Goal: Navigation & Orientation: Find specific page/section

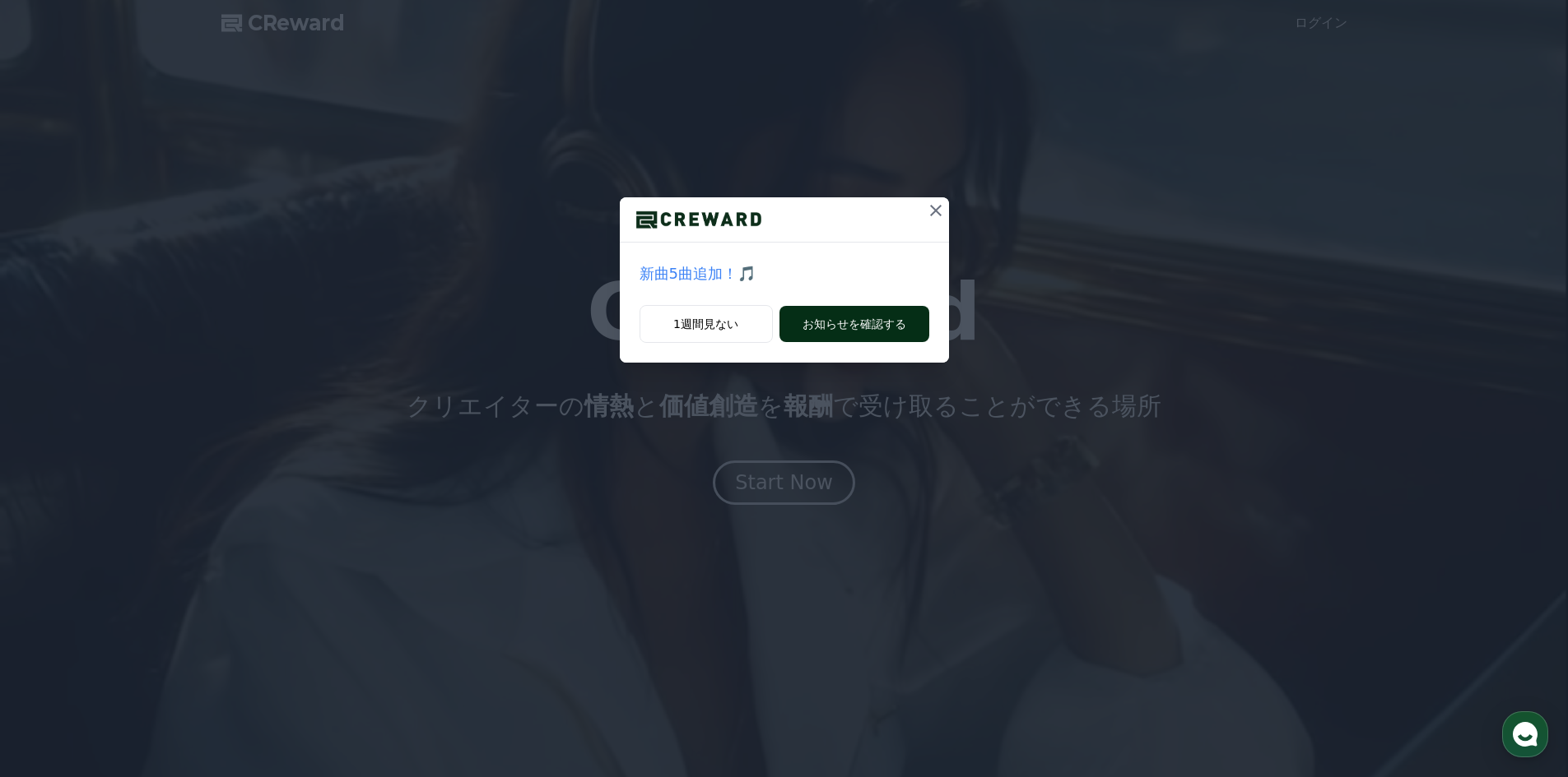
click at [819, 332] on button "お知らせを確認する" at bounding box center [854, 324] width 150 height 36
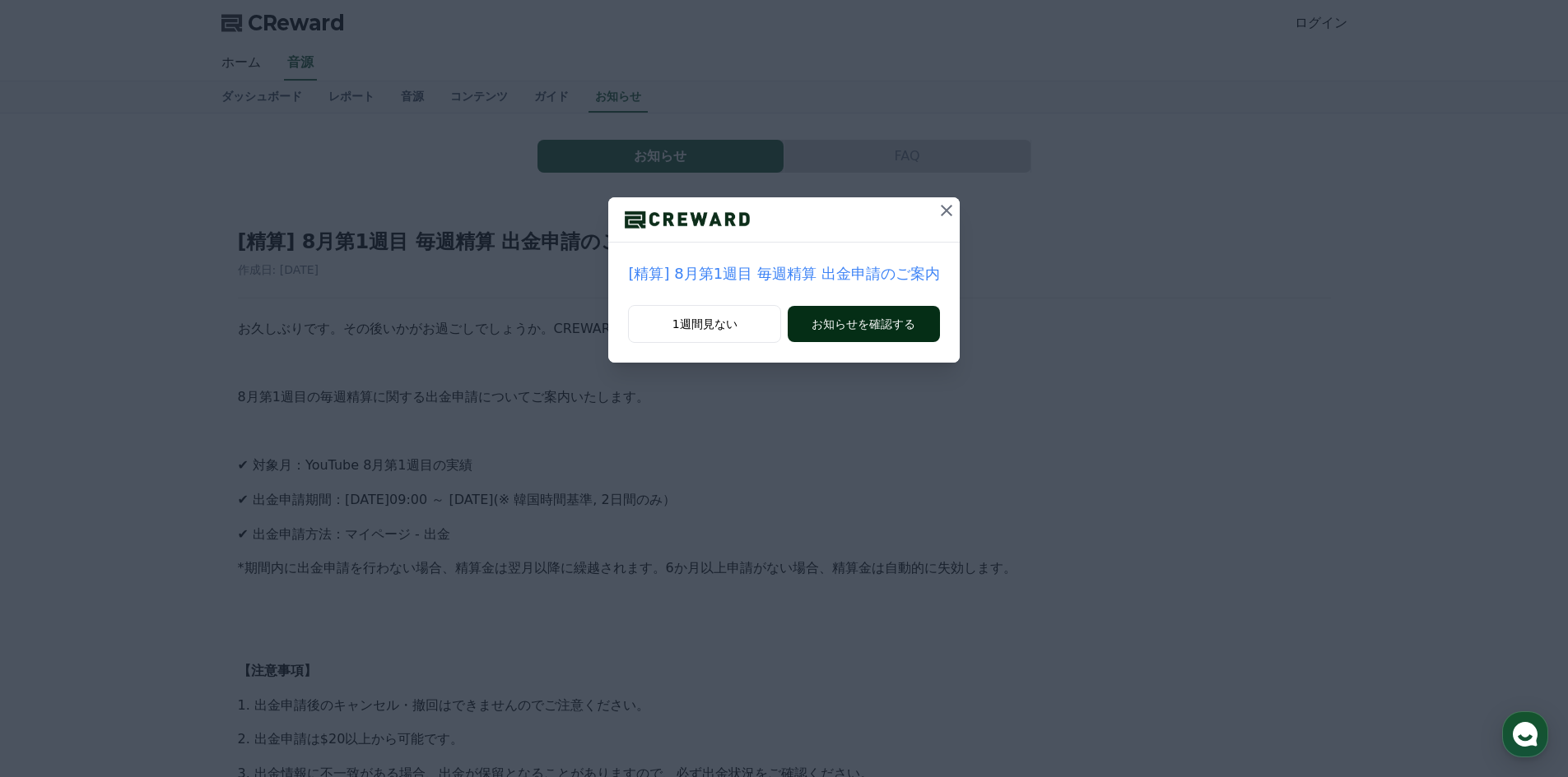
click at [824, 326] on button "お知らせを確認する" at bounding box center [863, 324] width 152 height 36
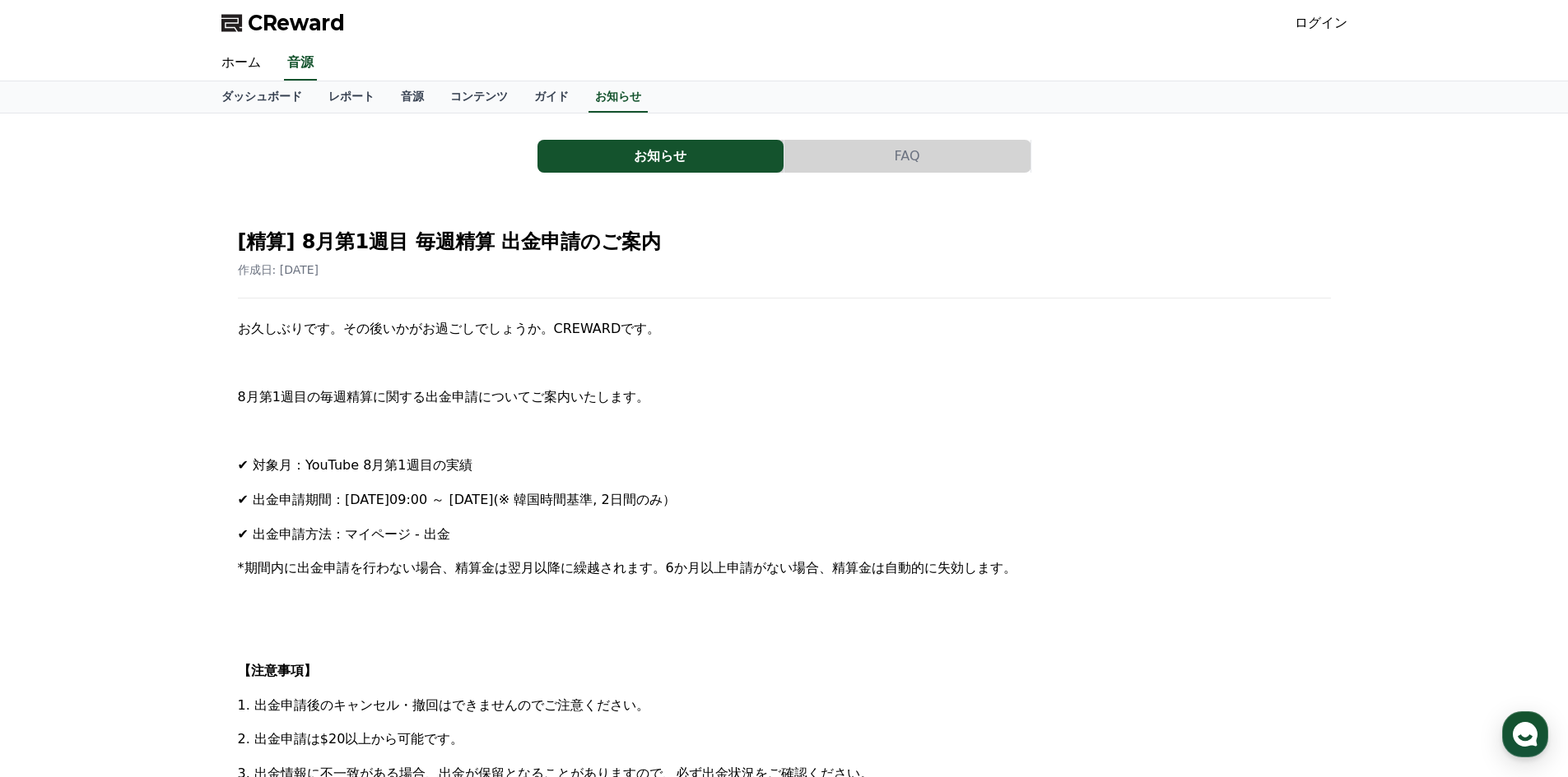
click at [266, 18] on span "CReward" at bounding box center [296, 23] width 97 height 26
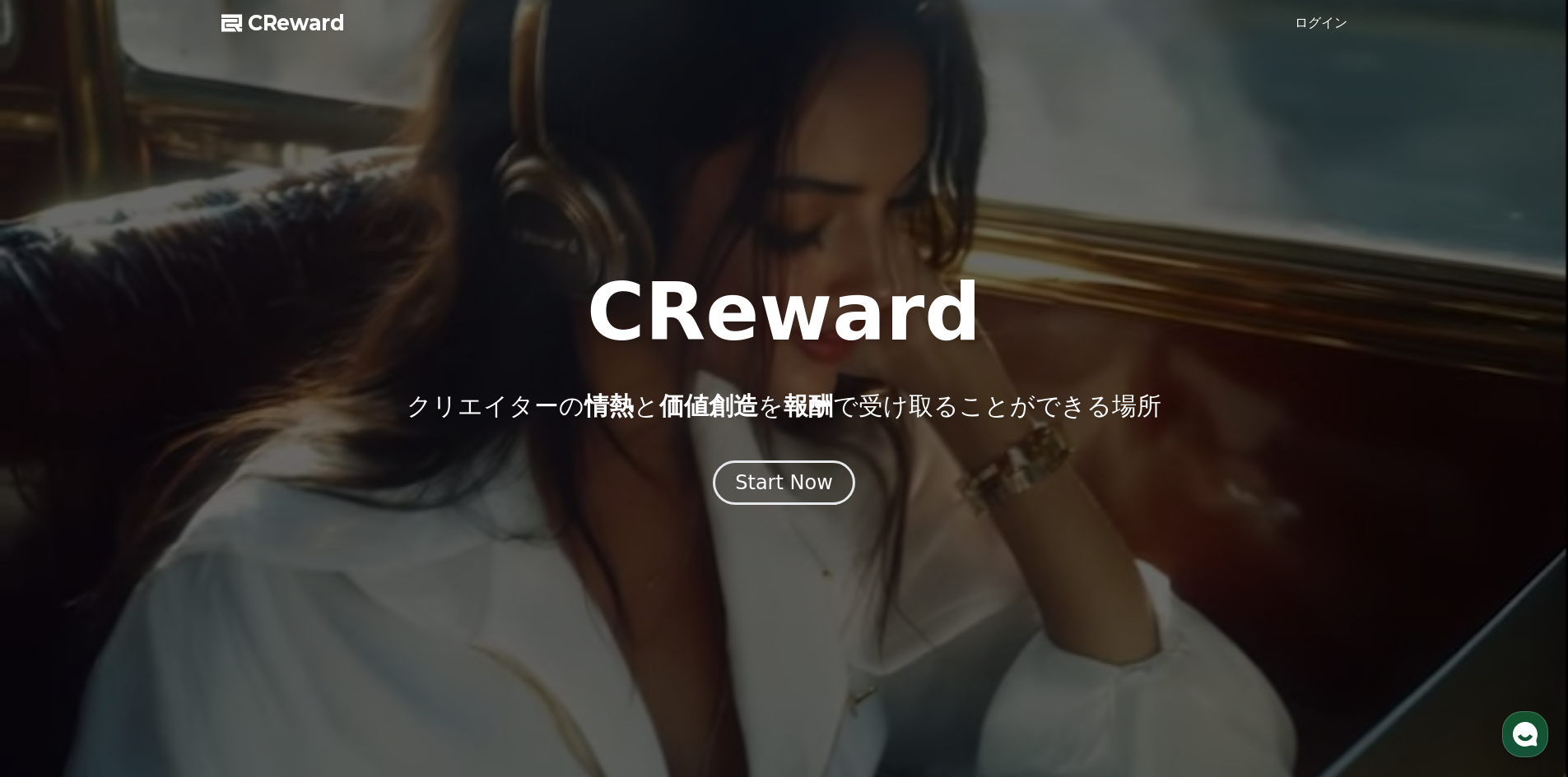
click at [1325, 23] on link "ログイン" at bounding box center [1320, 23] width 53 height 19
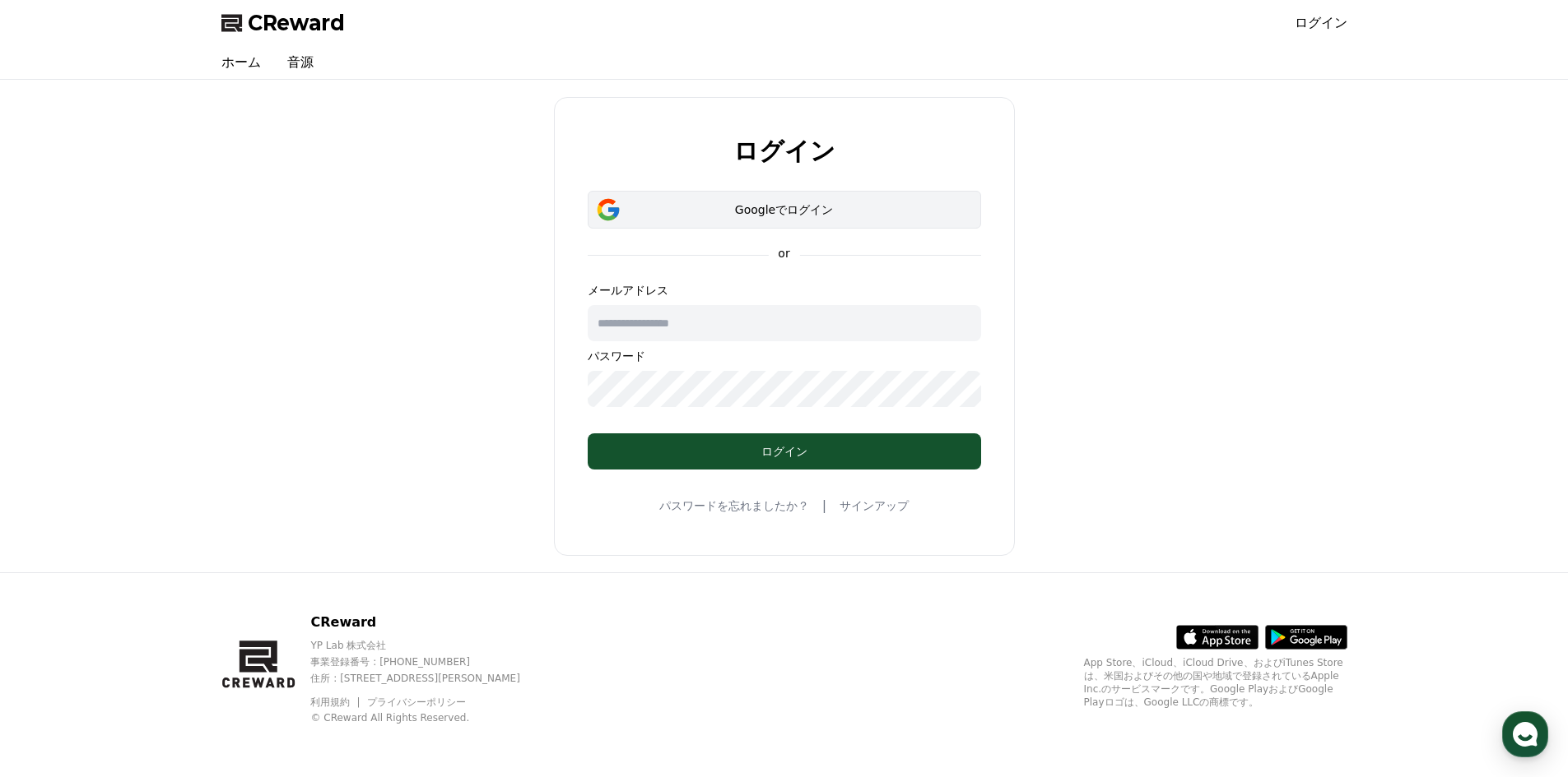
click at [797, 213] on div "Googleでログイン" at bounding box center [784, 210] width 345 height 17
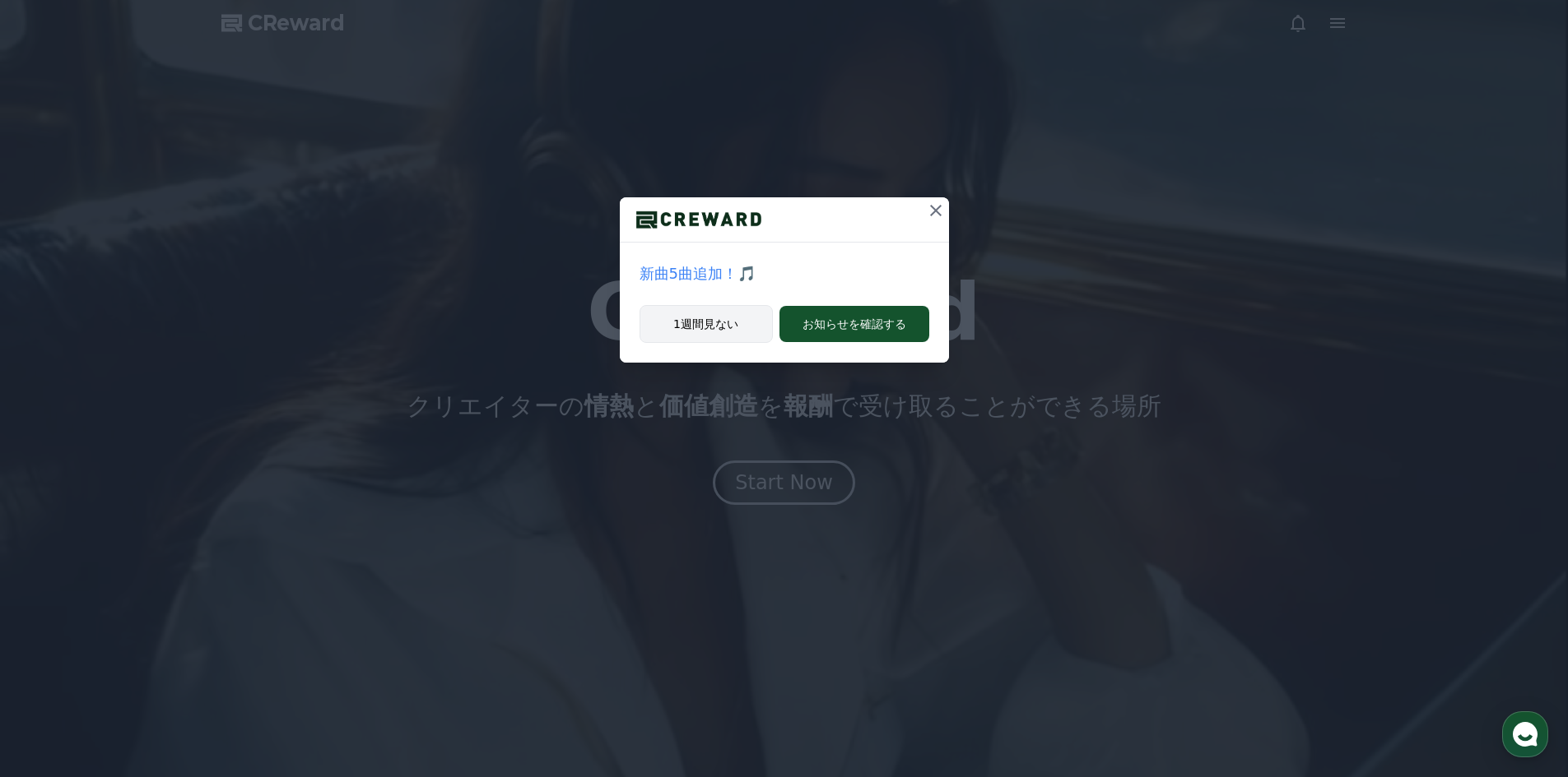
click at [701, 325] on button "1週間見ない" at bounding box center [706, 324] width 133 height 38
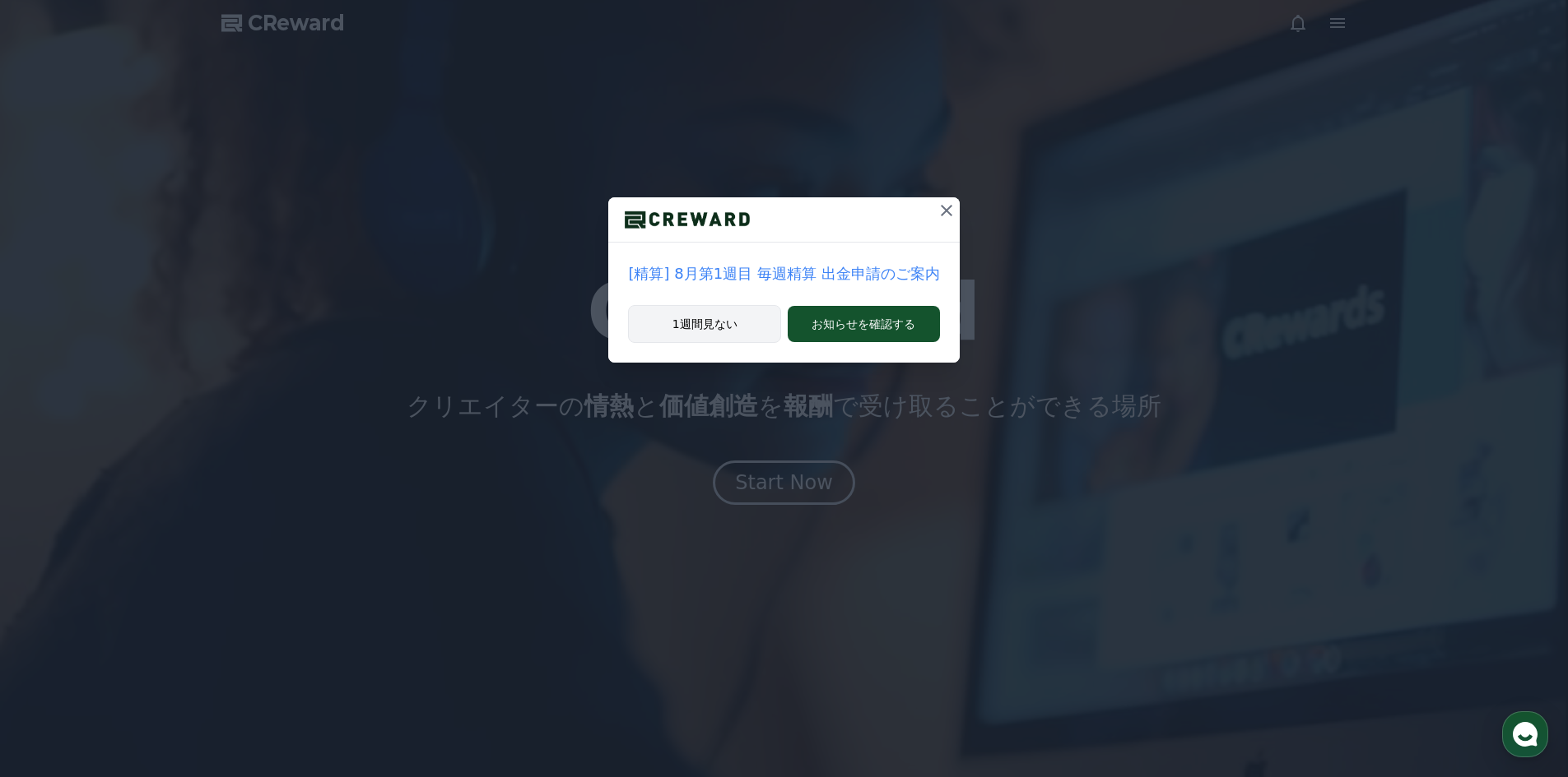
click at [701, 325] on button "1週間見ない" at bounding box center [705, 324] width 153 height 38
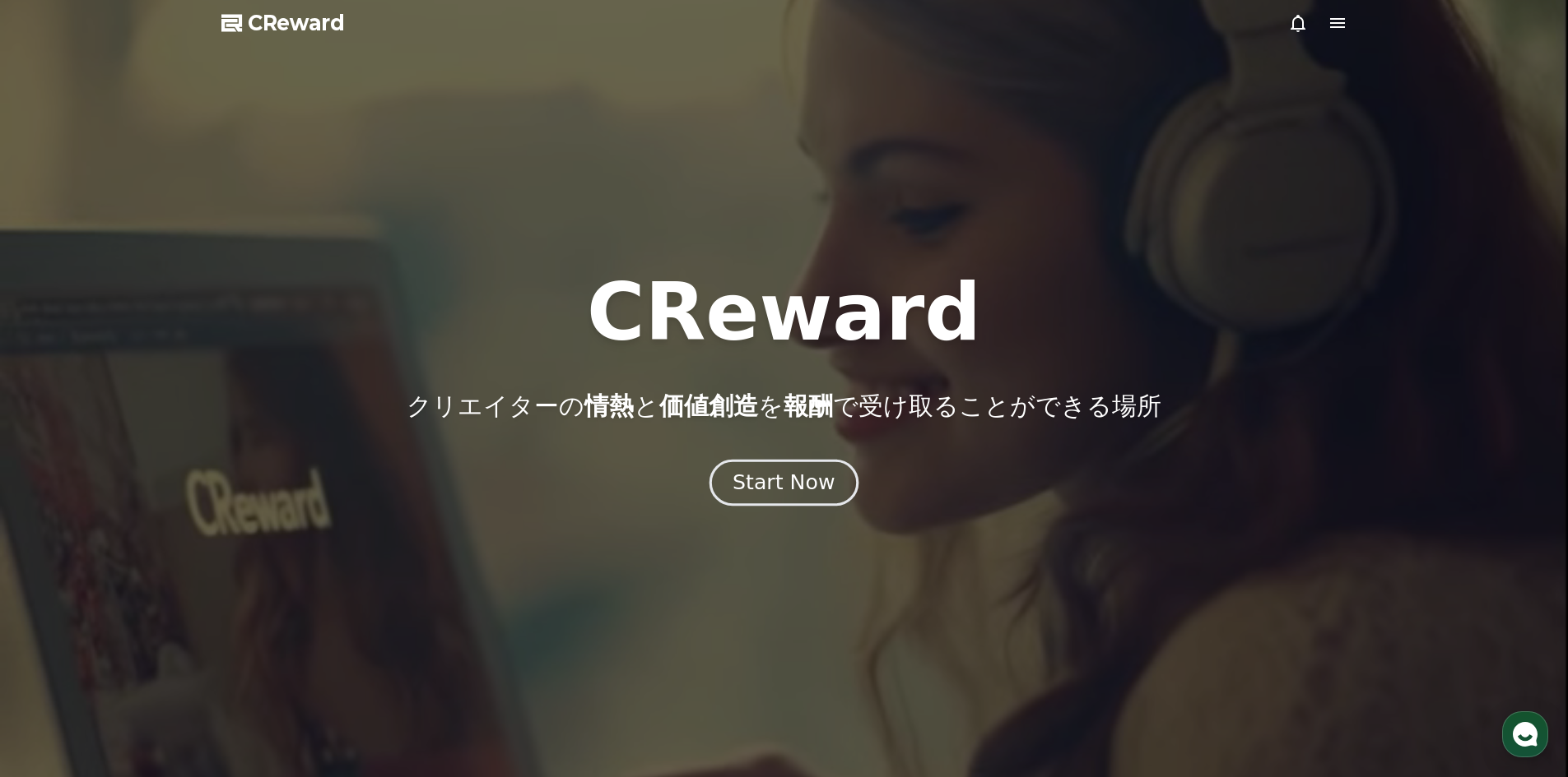
click at [775, 480] on div "Start Now" at bounding box center [783, 482] width 102 height 28
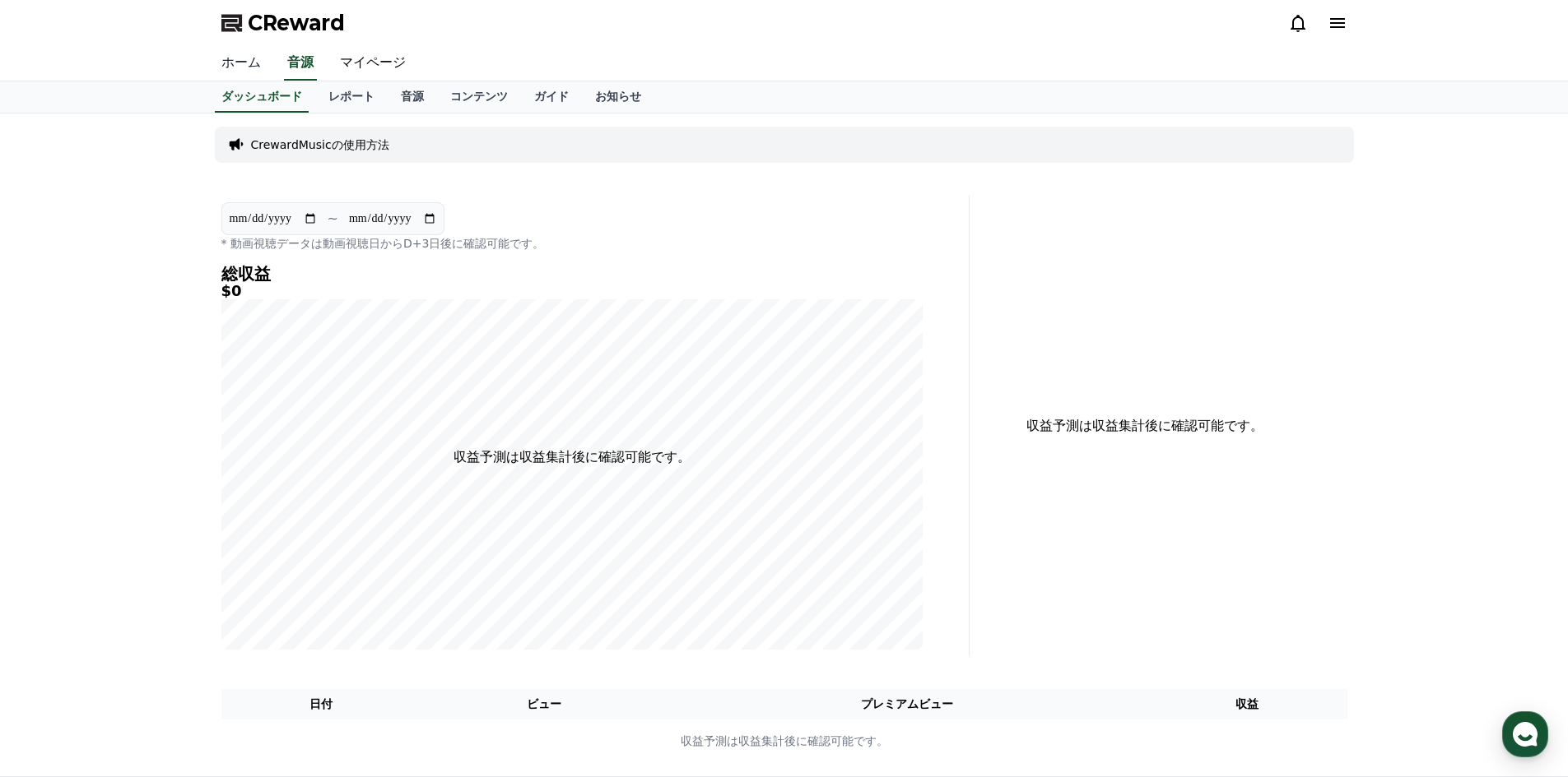
click at [243, 61] on link "ホーム" at bounding box center [241, 63] width 66 height 35
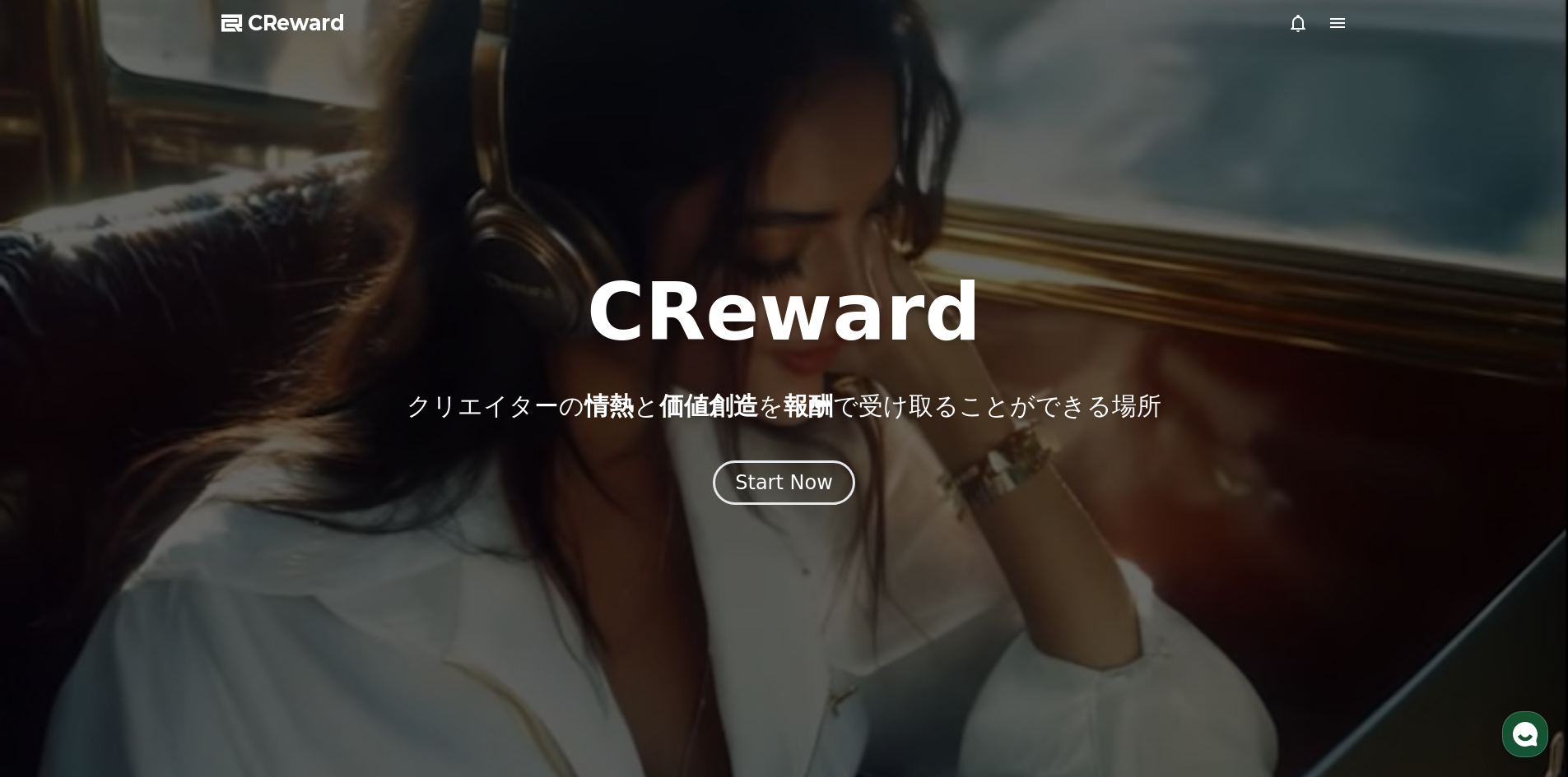
click at [301, 24] on span "CReward" at bounding box center [296, 23] width 97 height 26
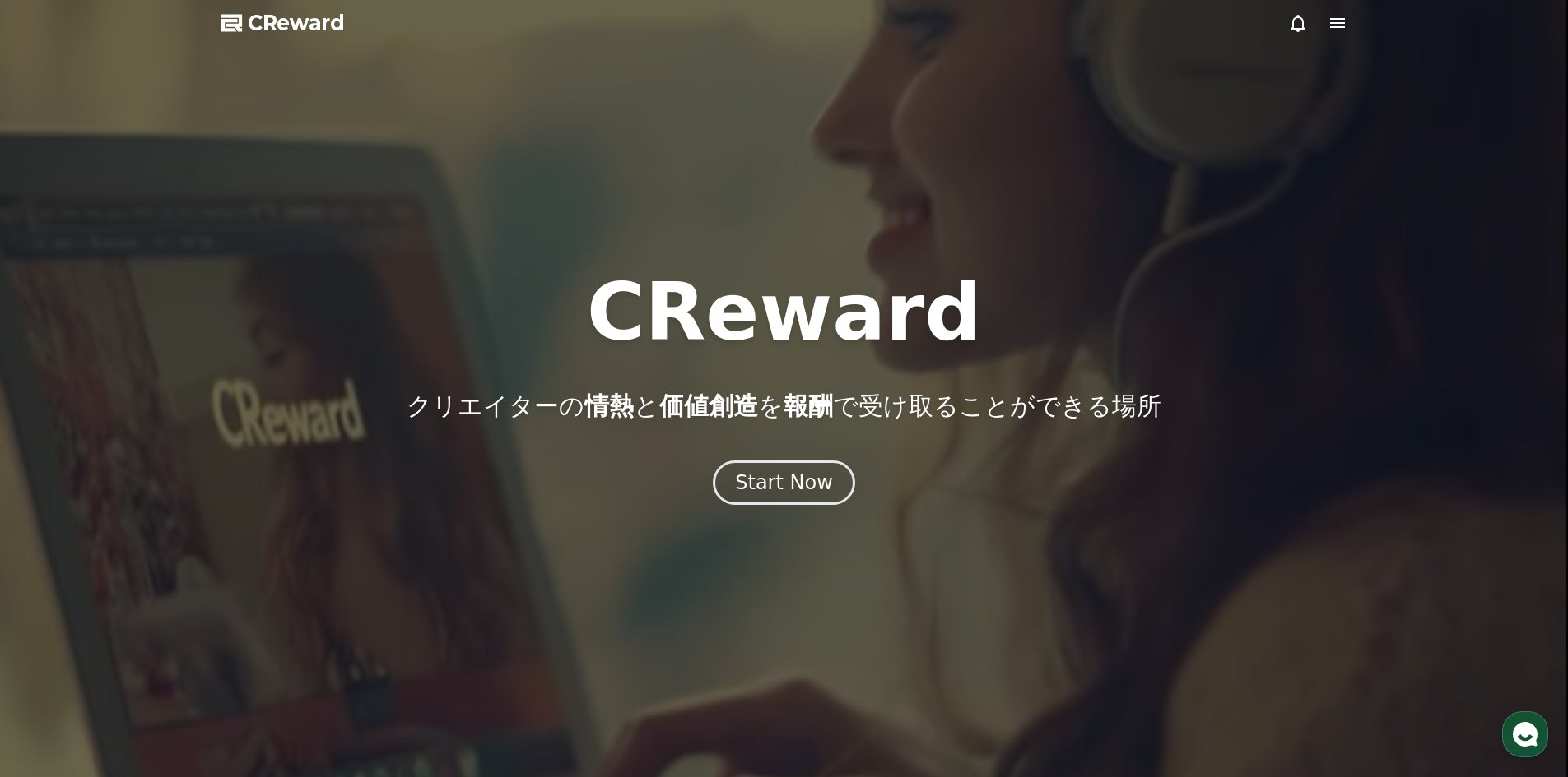
click at [1341, 18] on icon at bounding box center [1337, 23] width 15 height 10
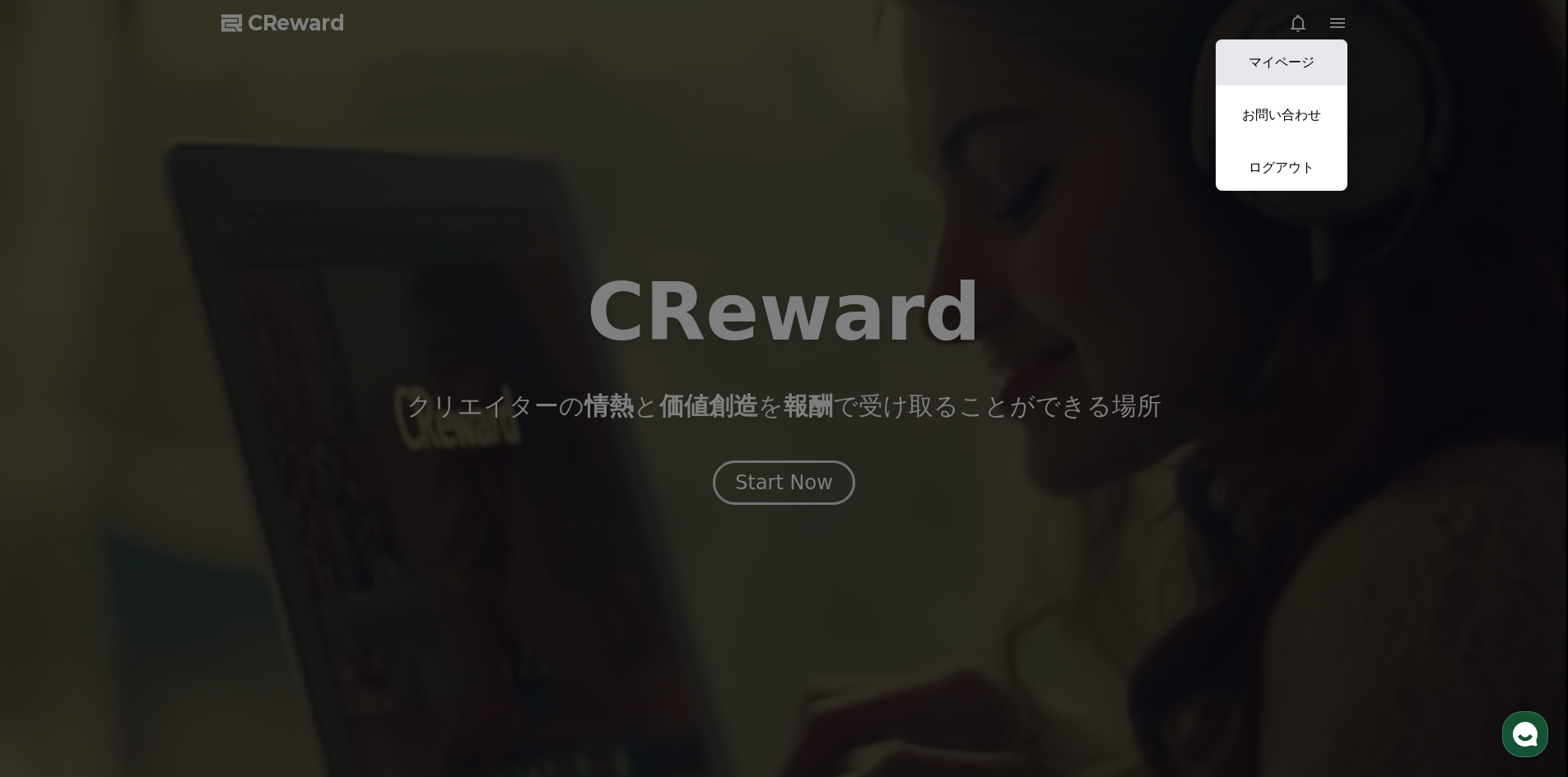
click at [1300, 59] on link "マイページ" at bounding box center [1281, 62] width 131 height 46
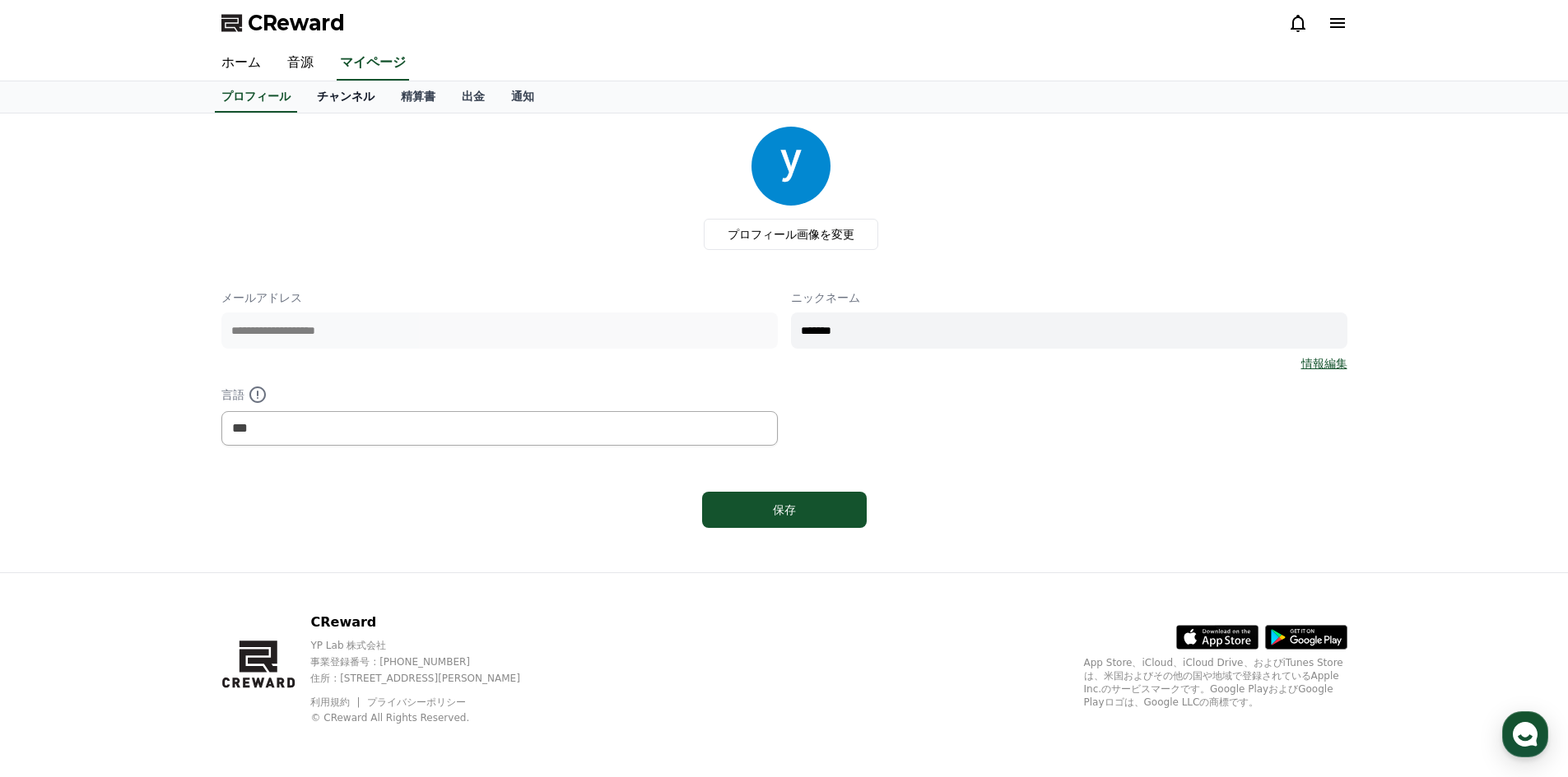
click at [312, 95] on link "チャンネル" at bounding box center [346, 97] width 84 height 31
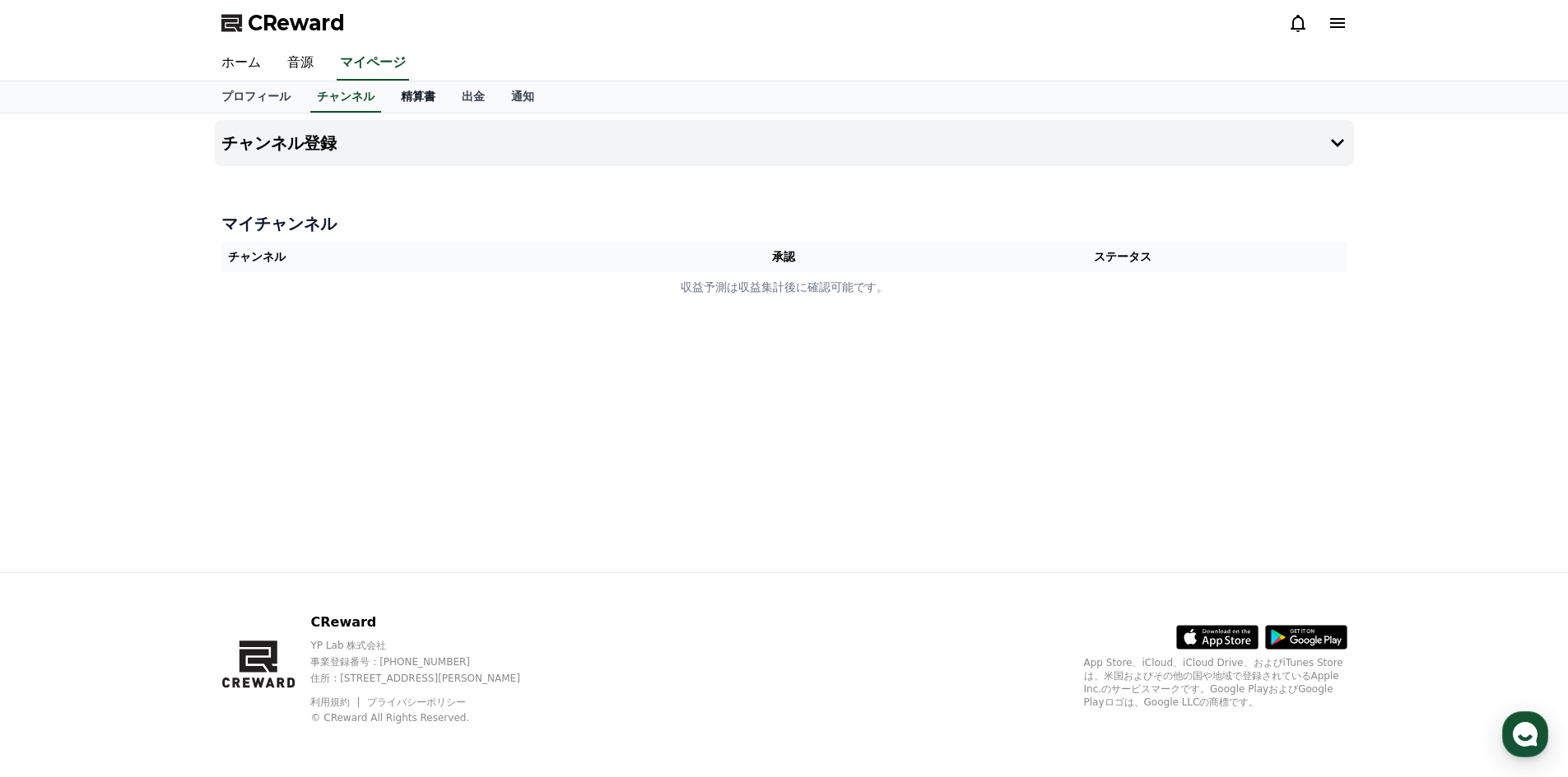
click at [387, 102] on link "精算書" at bounding box center [418, 97] width 61 height 31
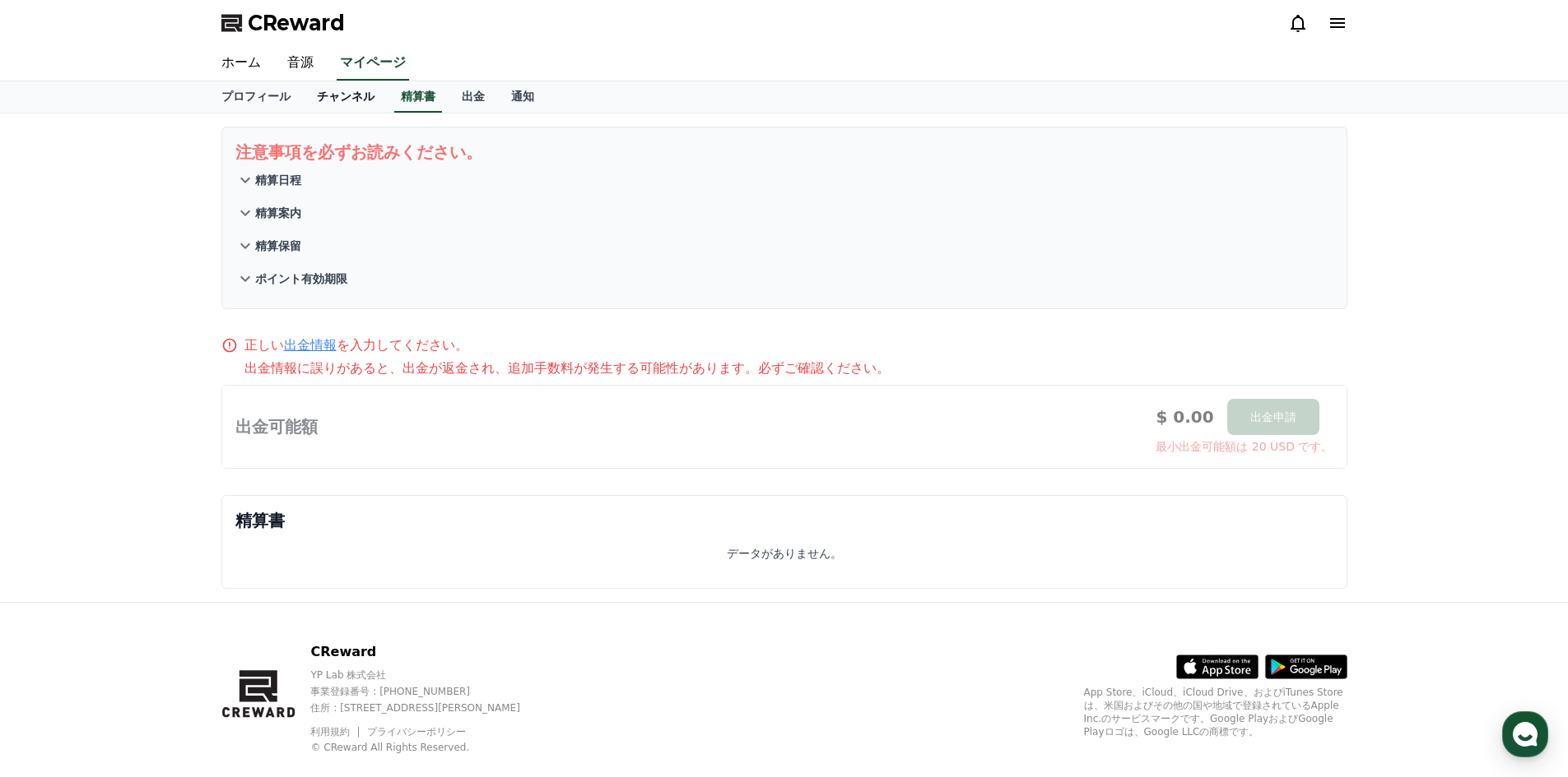
click at [325, 98] on link "チャンネル" at bounding box center [346, 97] width 84 height 31
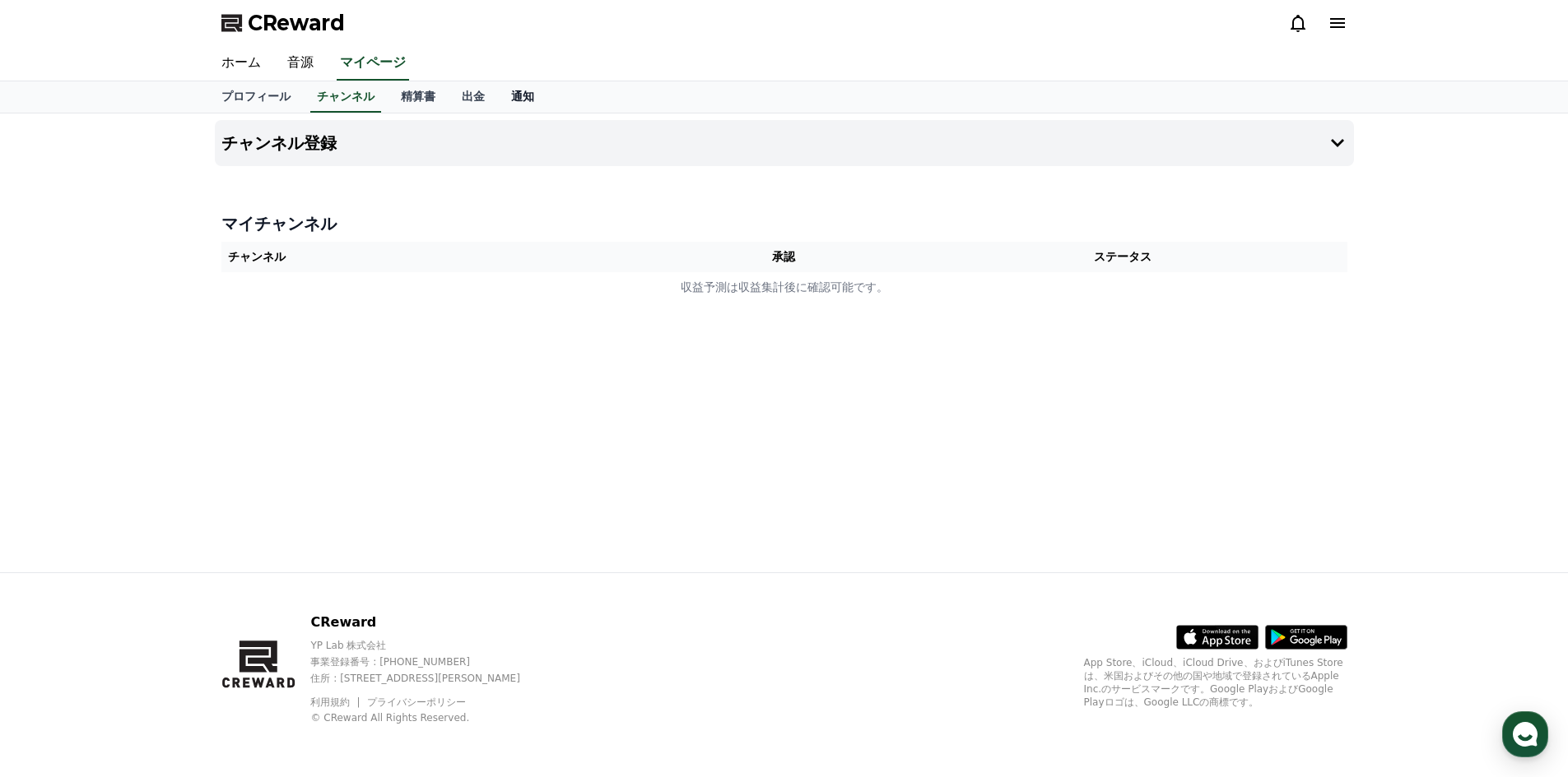
click at [498, 101] on link "通知" at bounding box center [522, 97] width 50 height 31
click at [450, 95] on link "出金" at bounding box center [473, 97] width 50 height 31
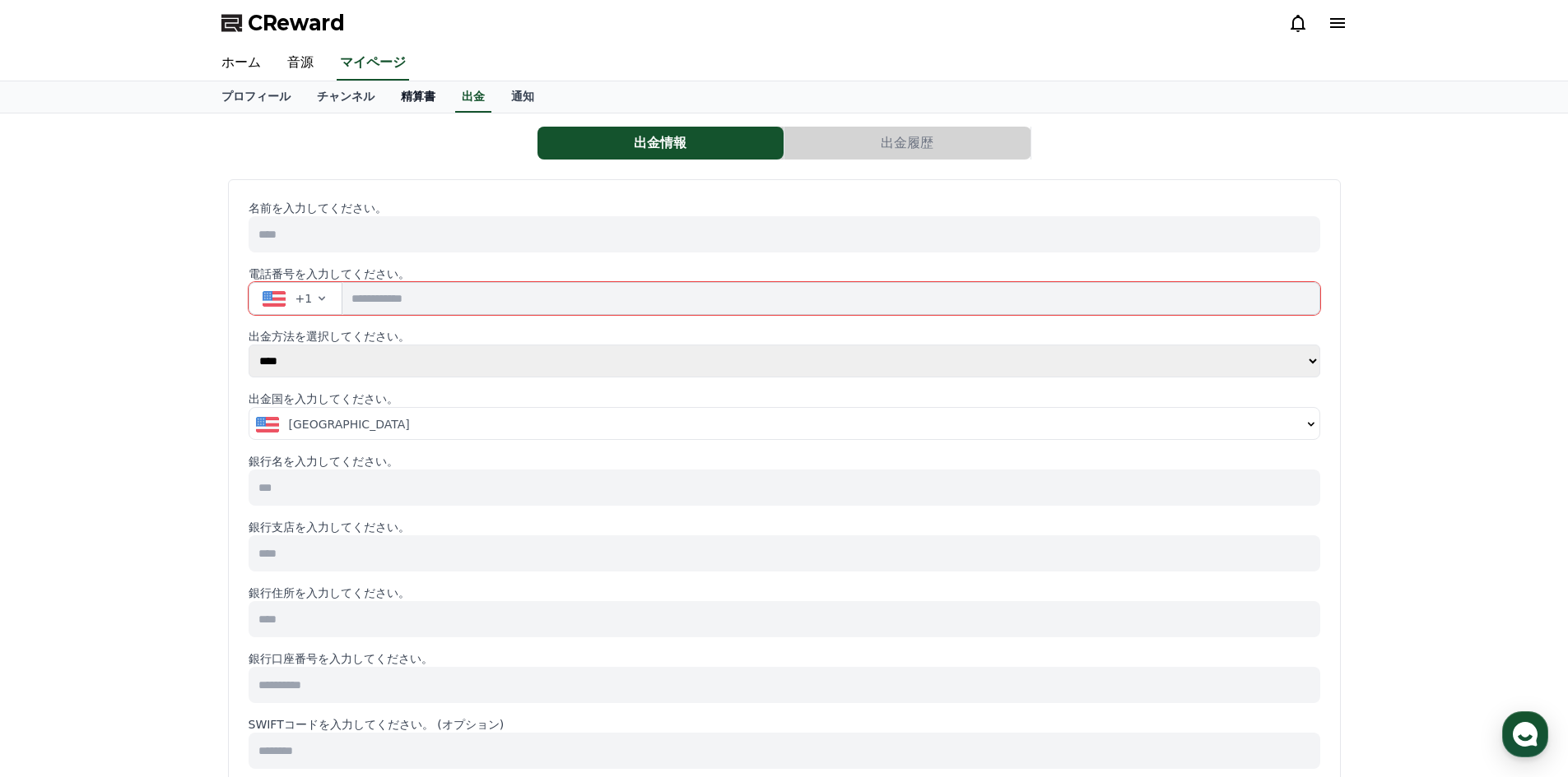
click at [387, 96] on link "精算書" at bounding box center [418, 97] width 61 height 31
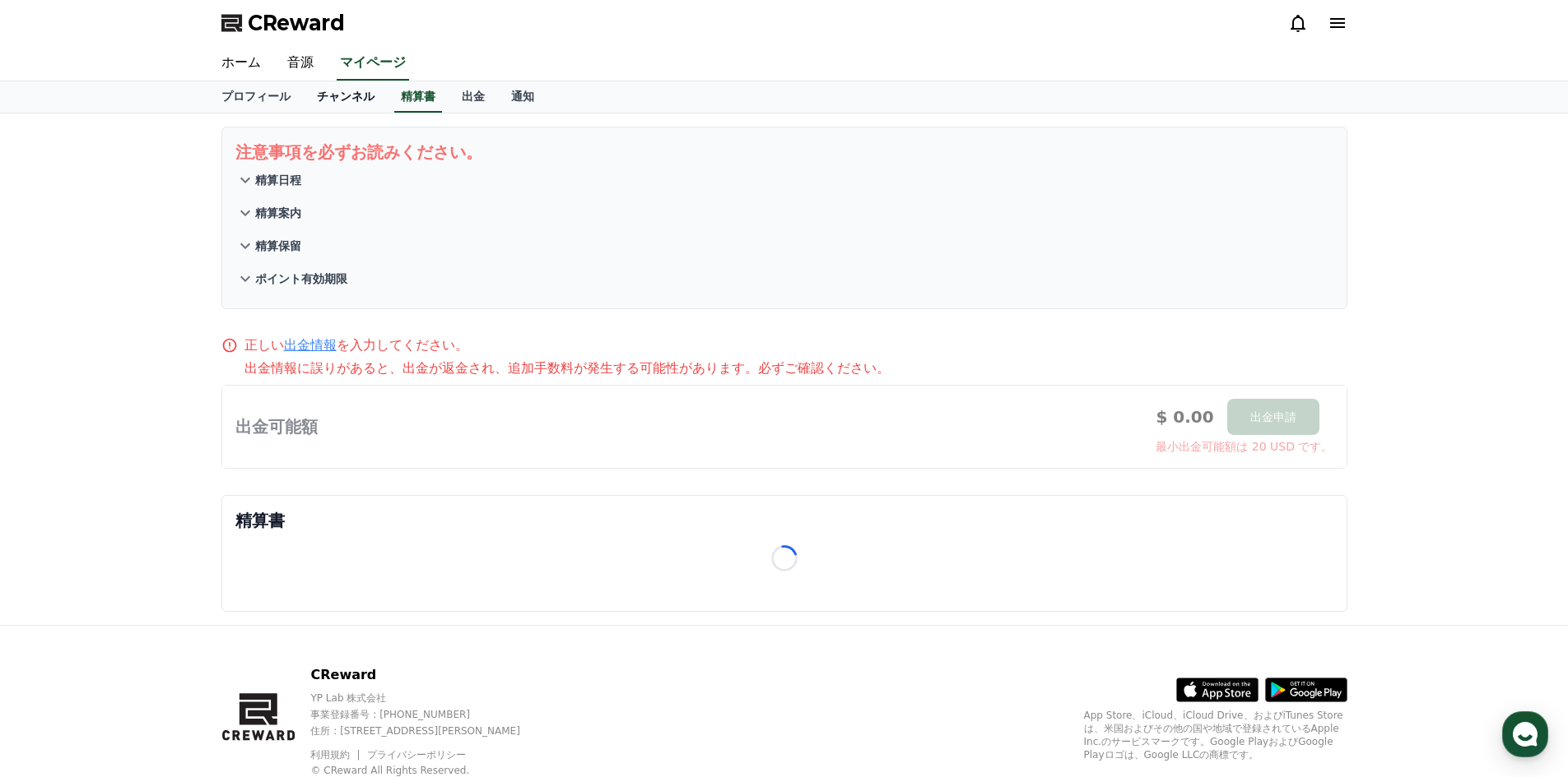
click at [326, 94] on link "チャンネル" at bounding box center [346, 97] width 84 height 31
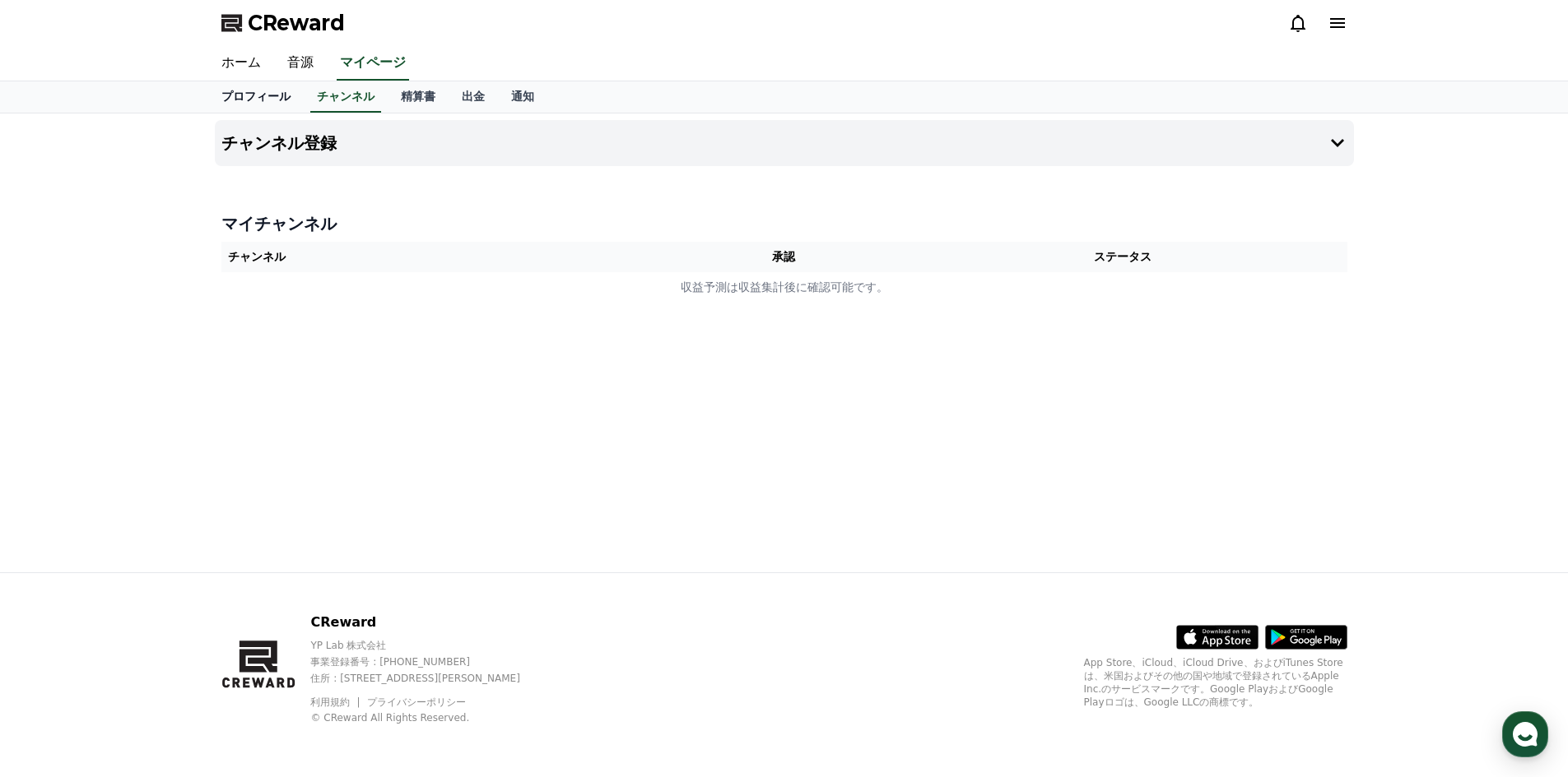
click at [248, 94] on link "プロフィール" at bounding box center [255, 97] width 95 height 31
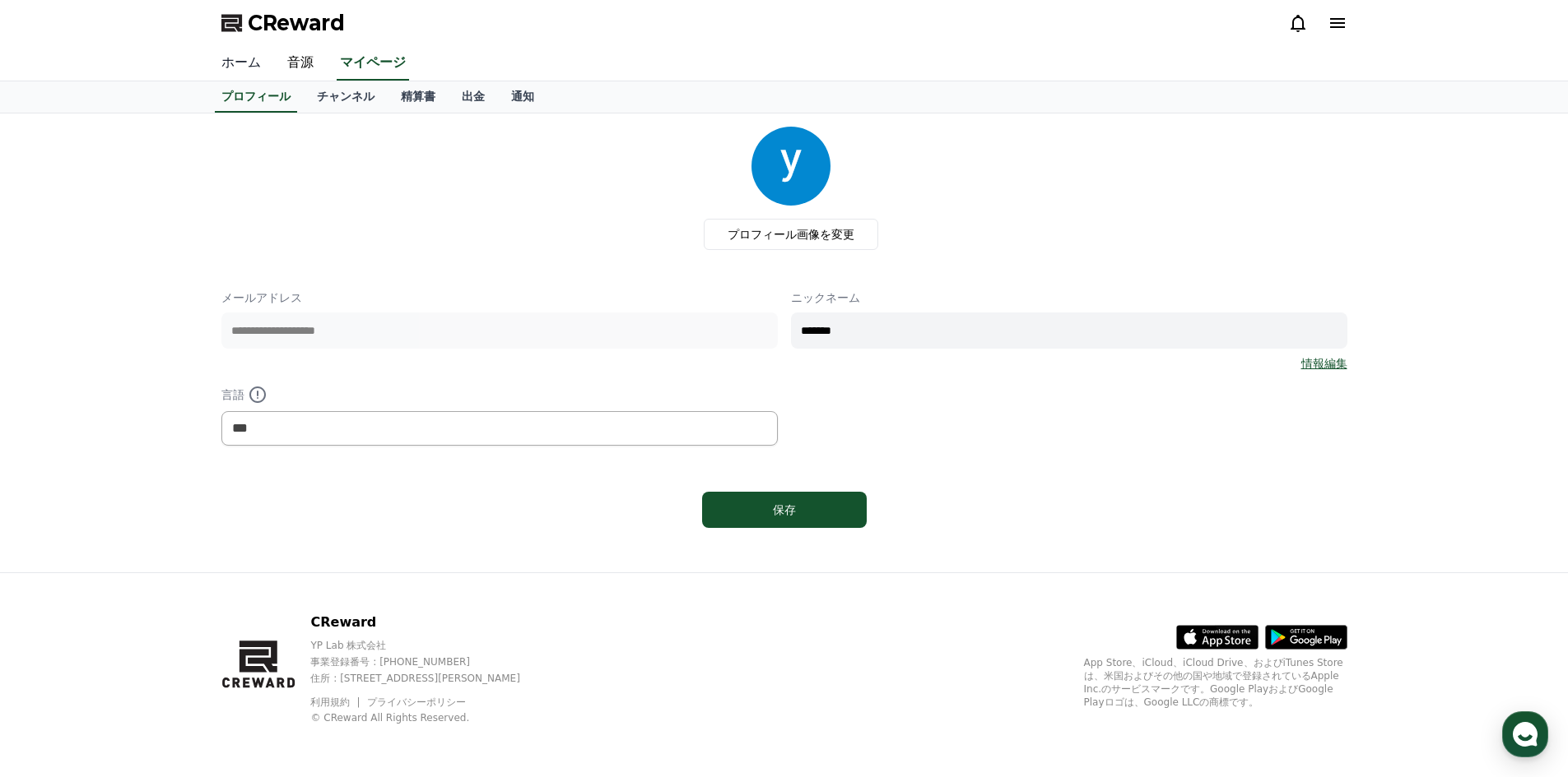
click at [240, 67] on link "ホーム" at bounding box center [241, 63] width 66 height 35
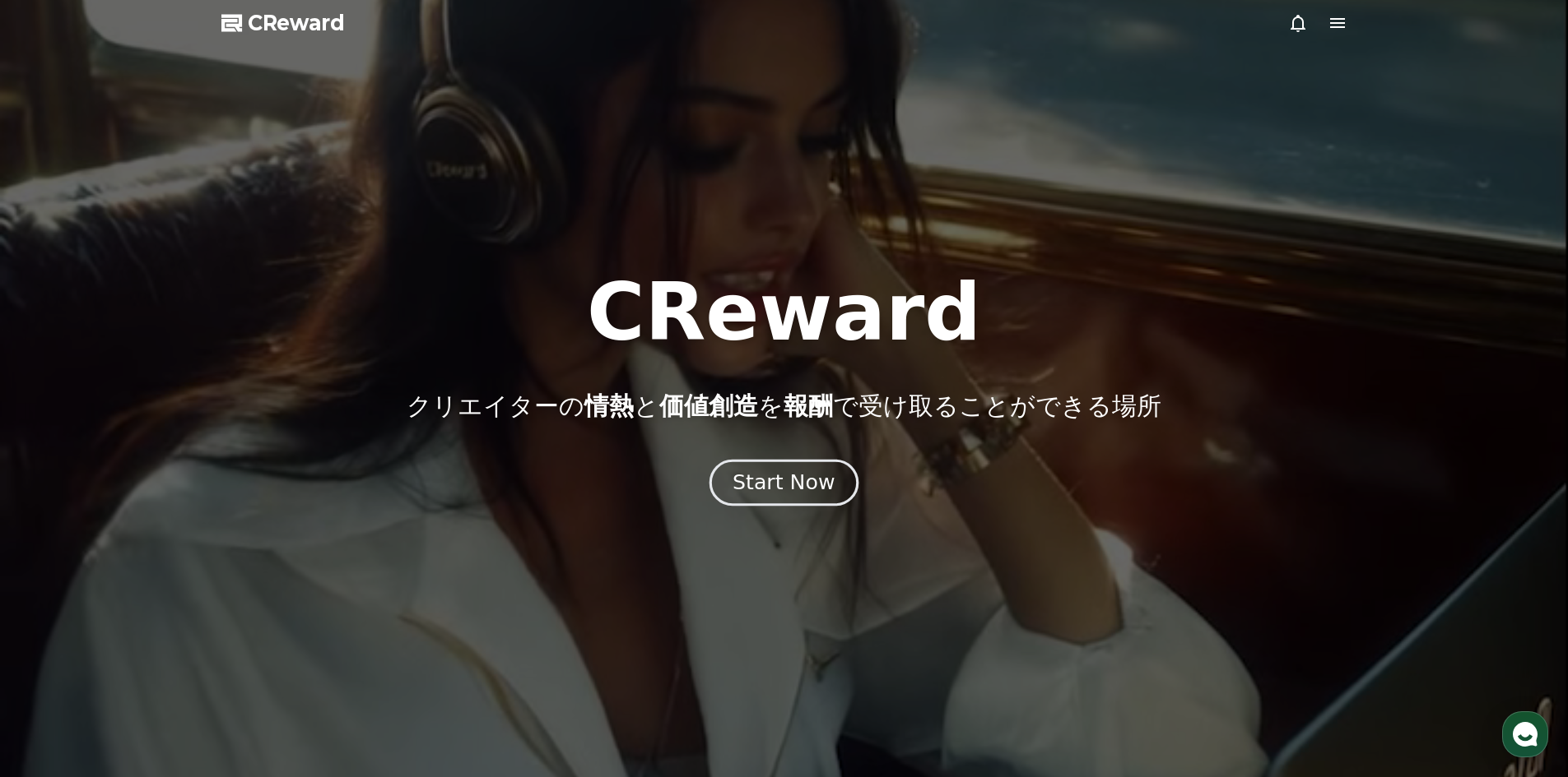
click at [771, 482] on div "Start Now" at bounding box center [783, 482] width 102 height 28
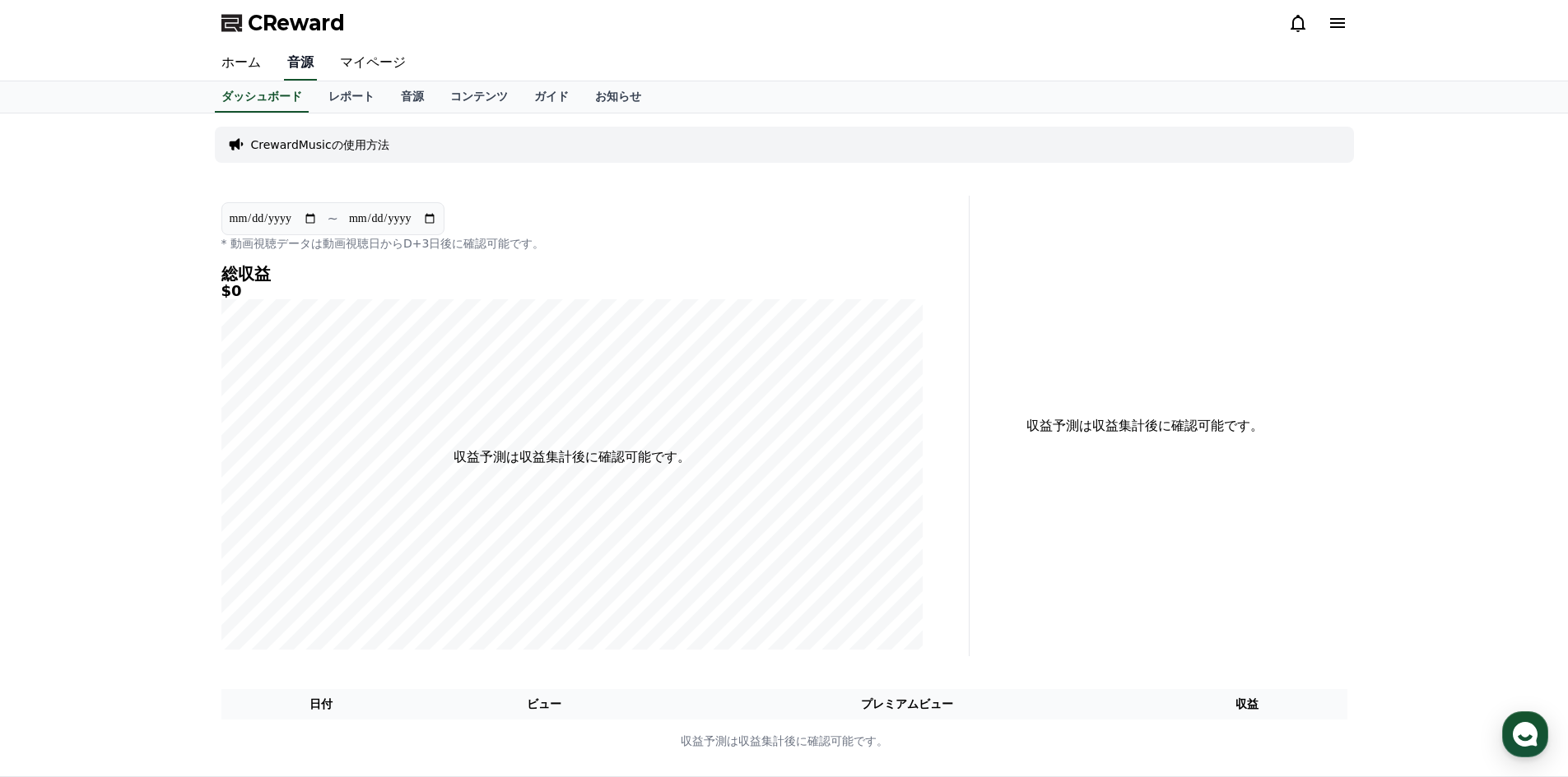
click at [293, 69] on link "音源" at bounding box center [300, 63] width 33 height 35
click at [358, 65] on link "マイページ" at bounding box center [372, 63] width 92 height 35
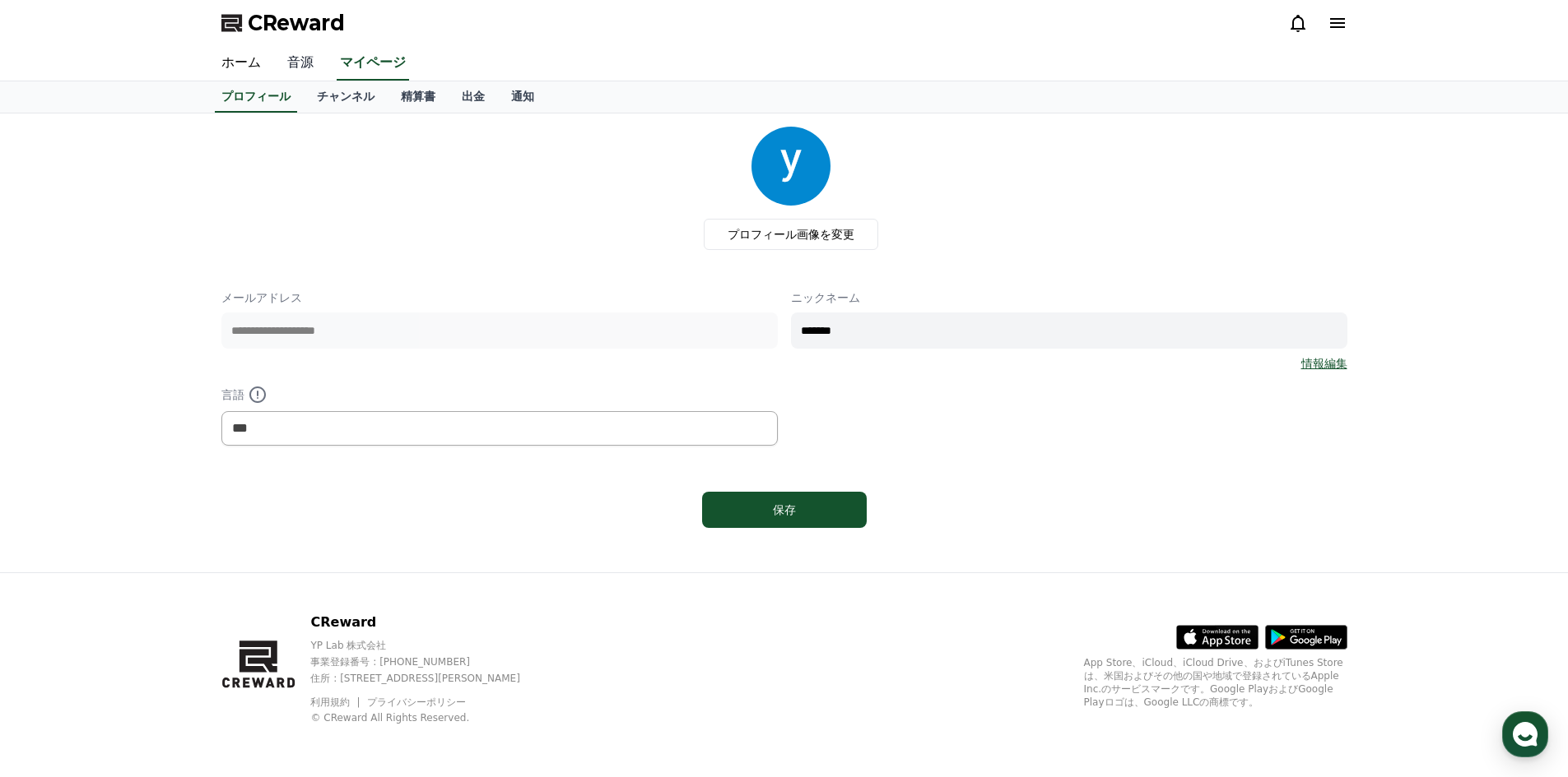
click at [289, 59] on link "音源" at bounding box center [300, 63] width 53 height 35
click at [289, 59] on link "音源" at bounding box center [300, 63] width 33 height 35
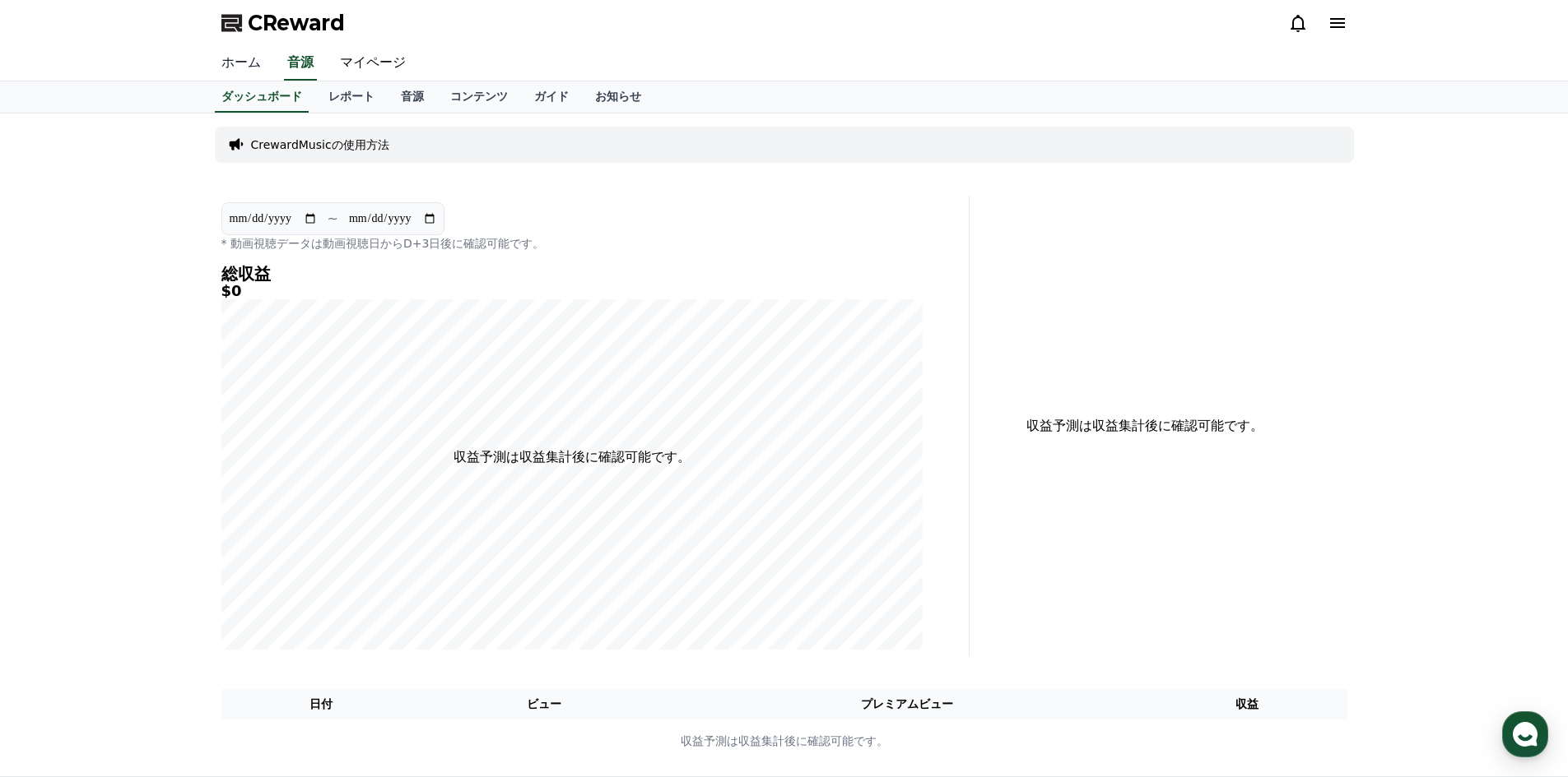
click at [248, 58] on link "ホーム" at bounding box center [241, 63] width 66 height 35
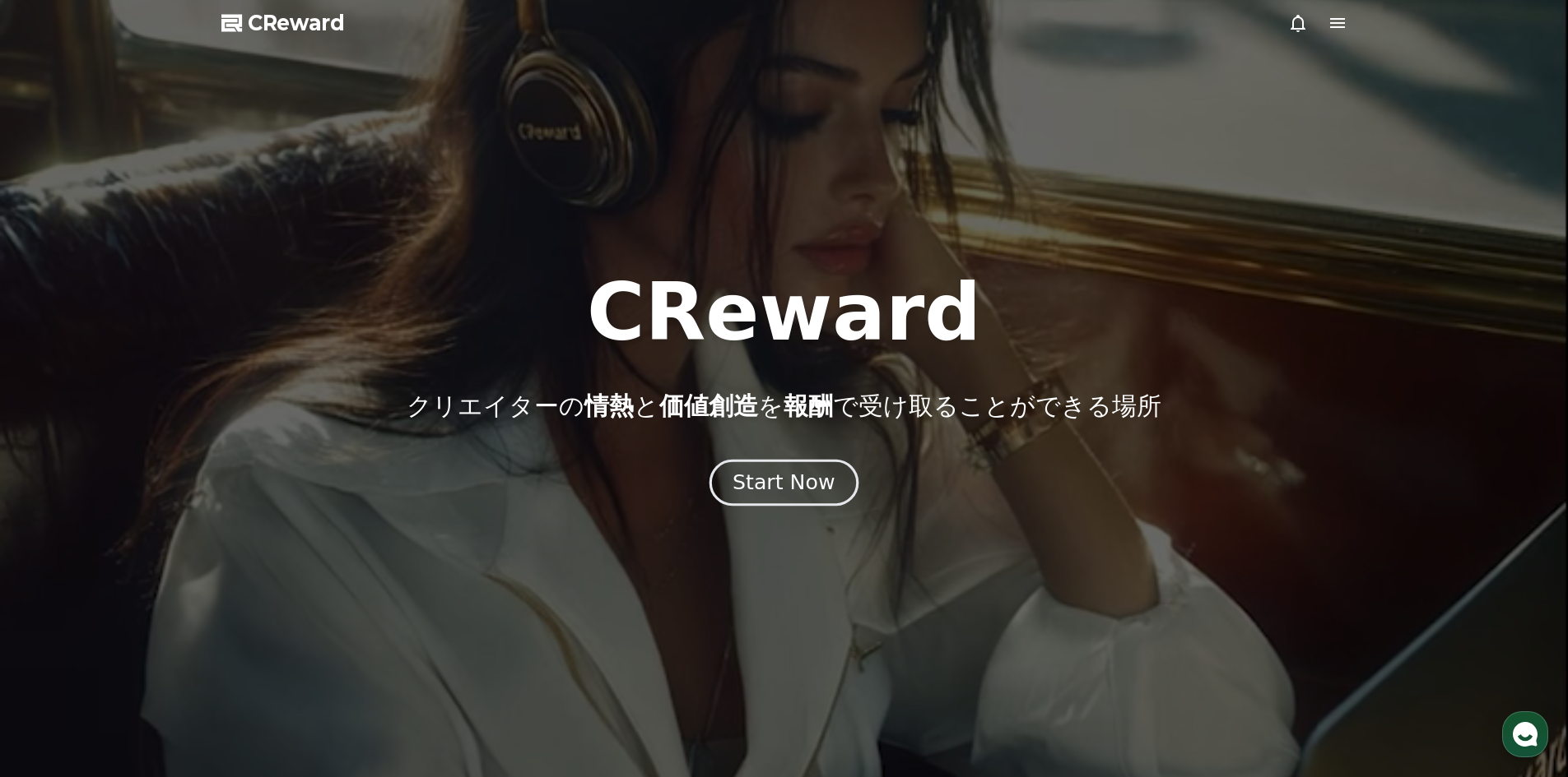
click at [770, 471] on div "Start Now" at bounding box center [783, 482] width 102 height 28
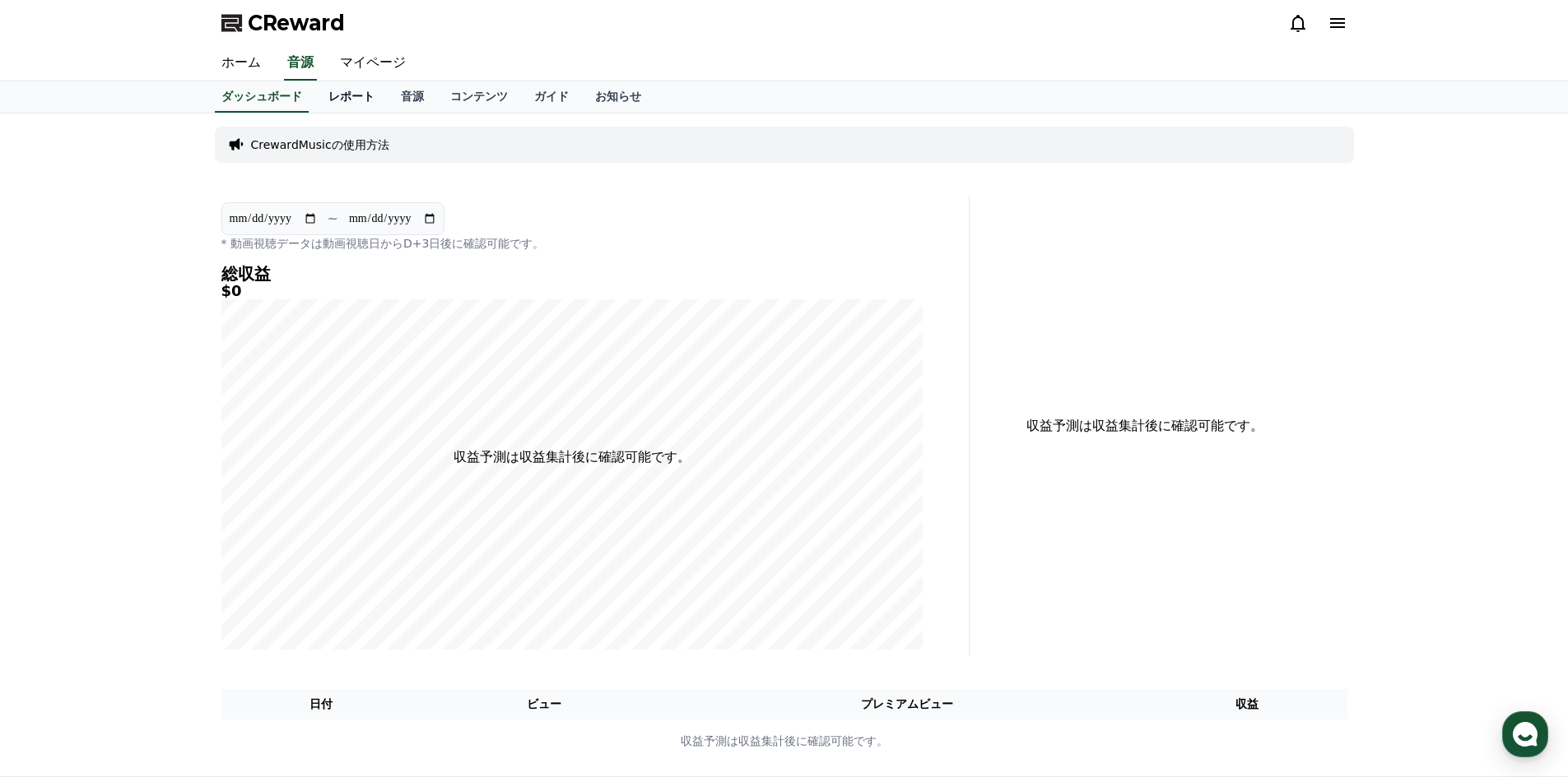
click at [319, 101] on link "レポート" at bounding box center [351, 97] width 72 height 31
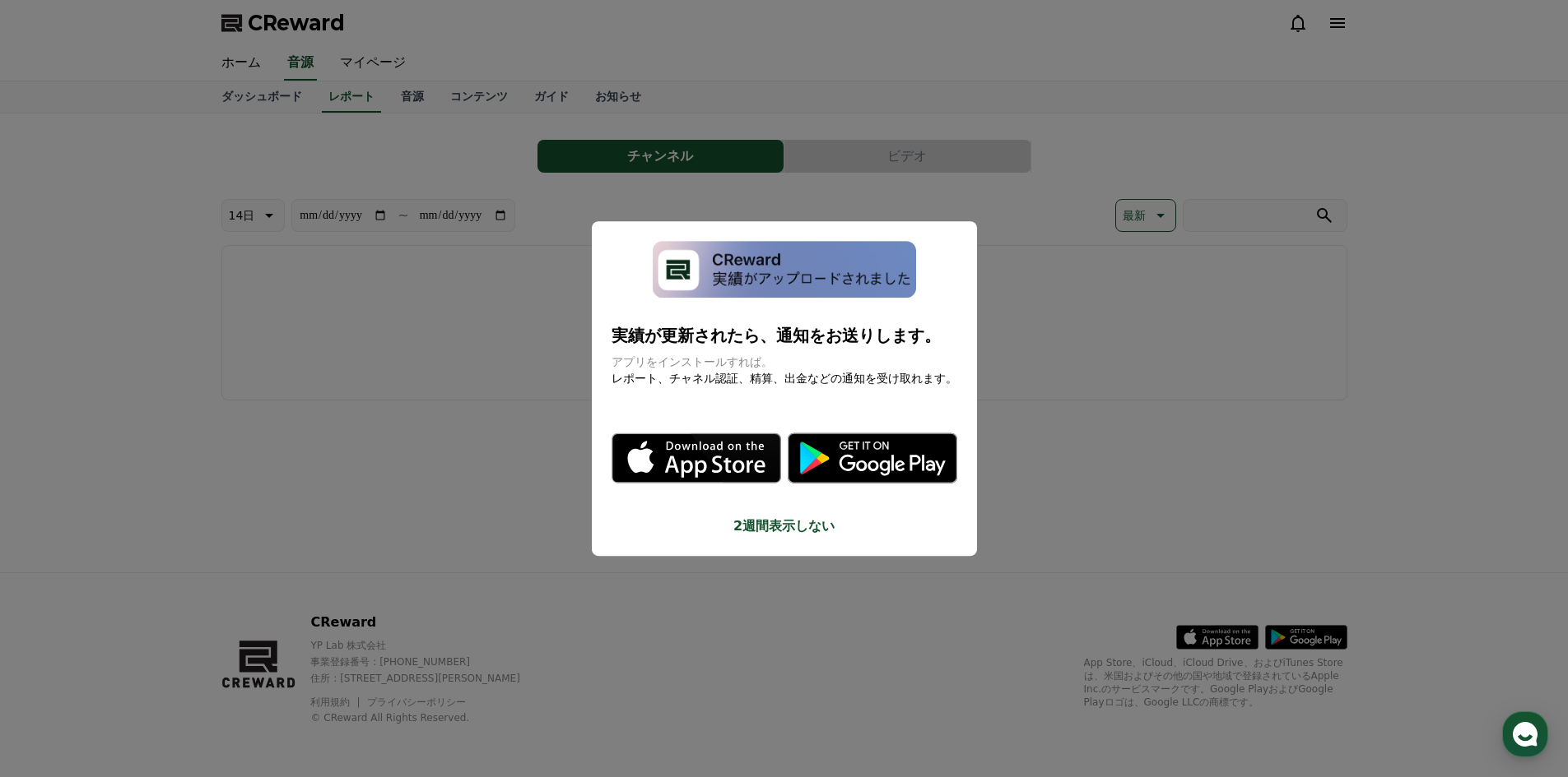
click at [788, 525] on button "2週間表示しない" at bounding box center [784, 526] width 345 height 19
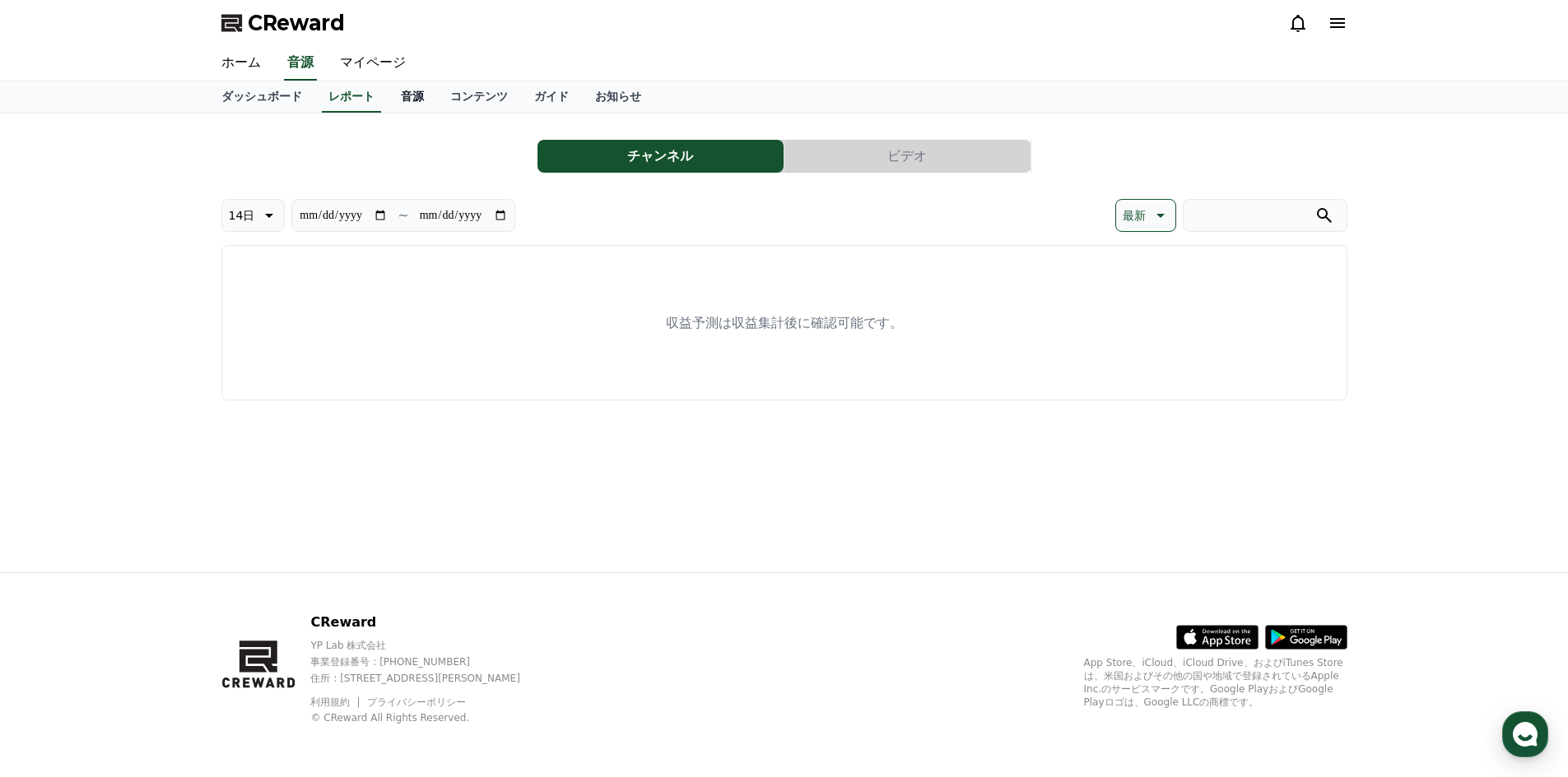
click at [387, 93] on link "音源" at bounding box center [412, 97] width 50 height 31
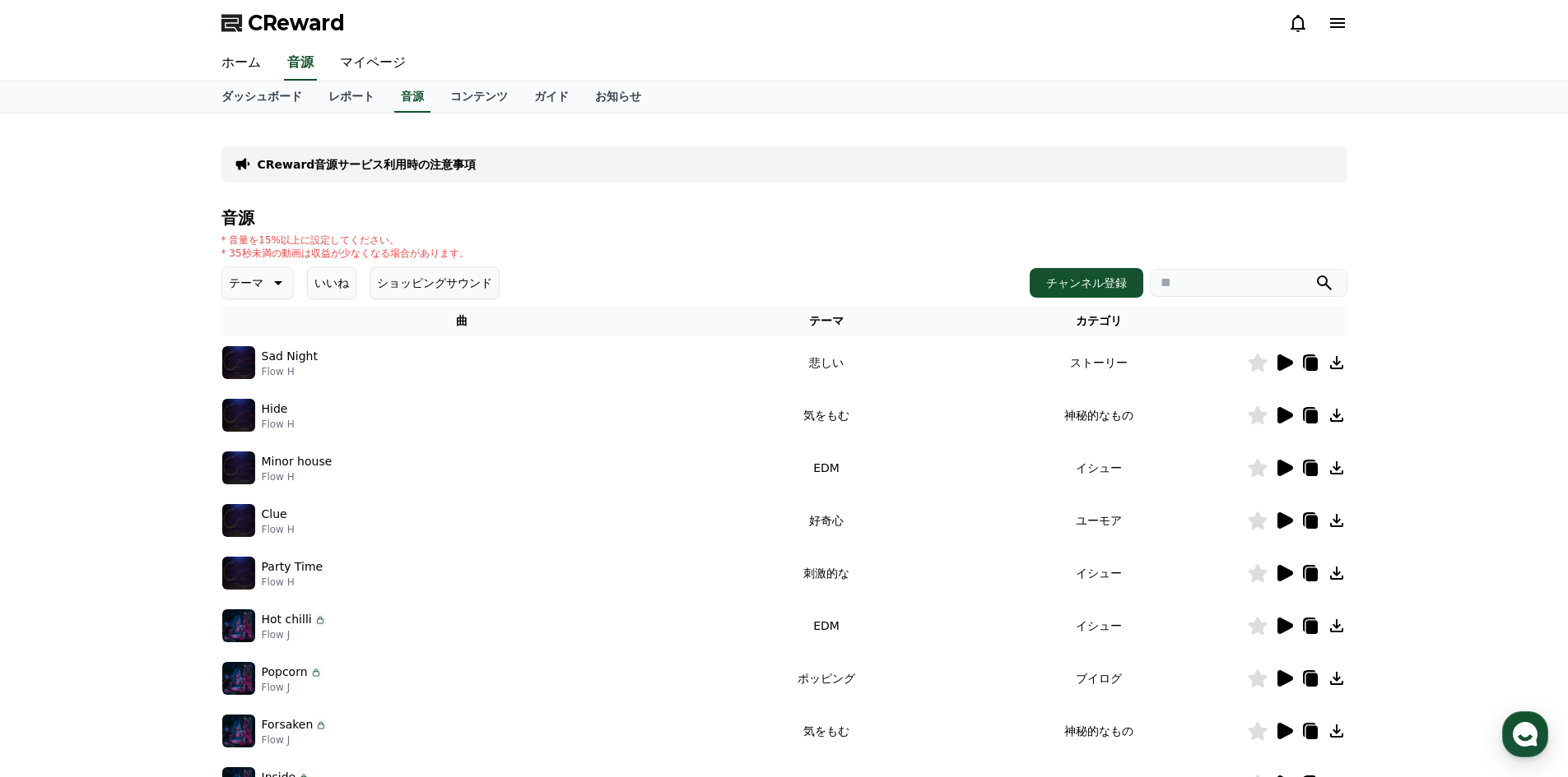
click at [233, 362] on img at bounding box center [238, 362] width 33 height 33
click at [1282, 365] on icon at bounding box center [1285, 363] width 16 height 17
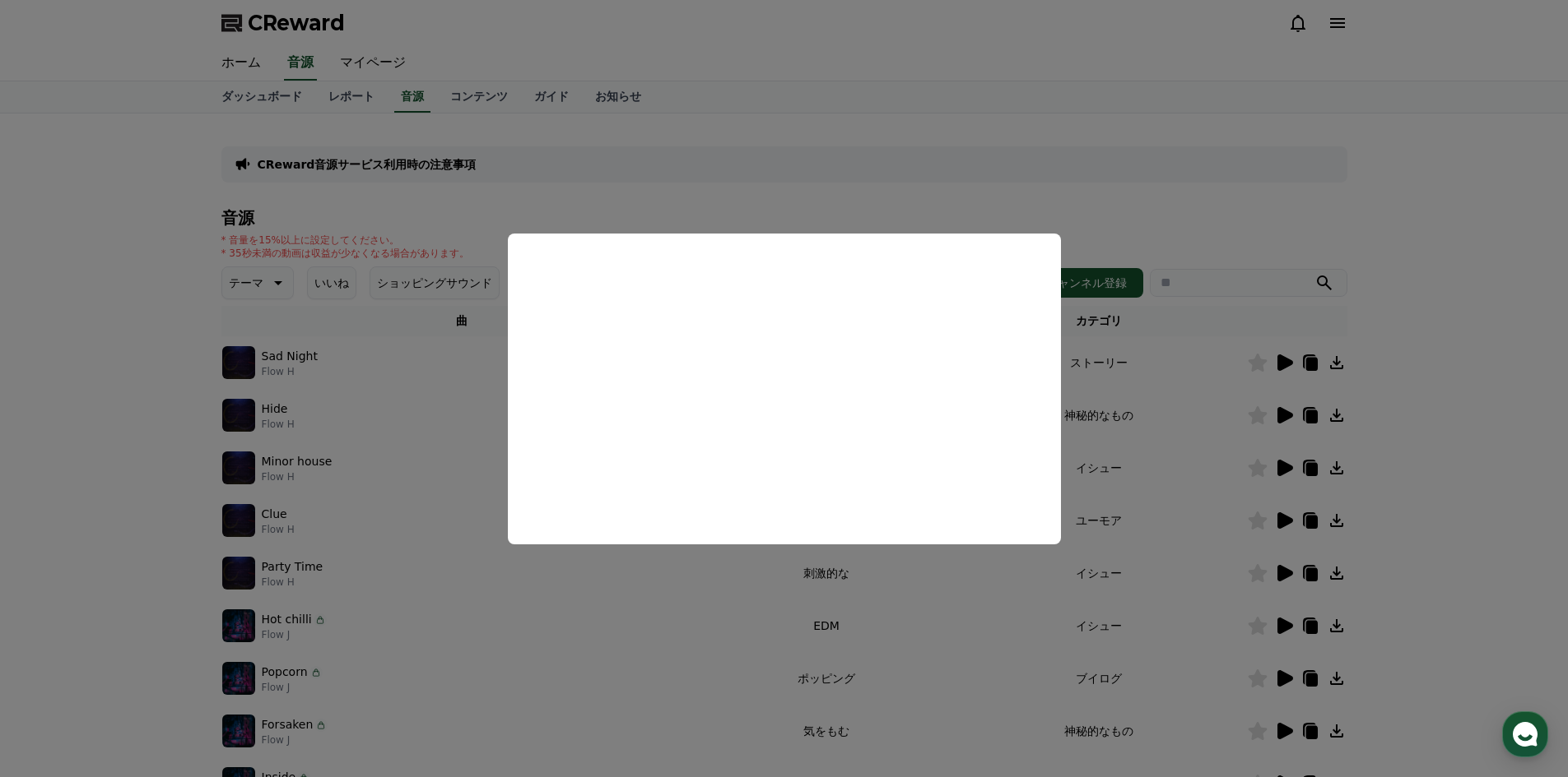
click at [736, 641] on button "close modal" at bounding box center [784, 388] width 1568 height 777
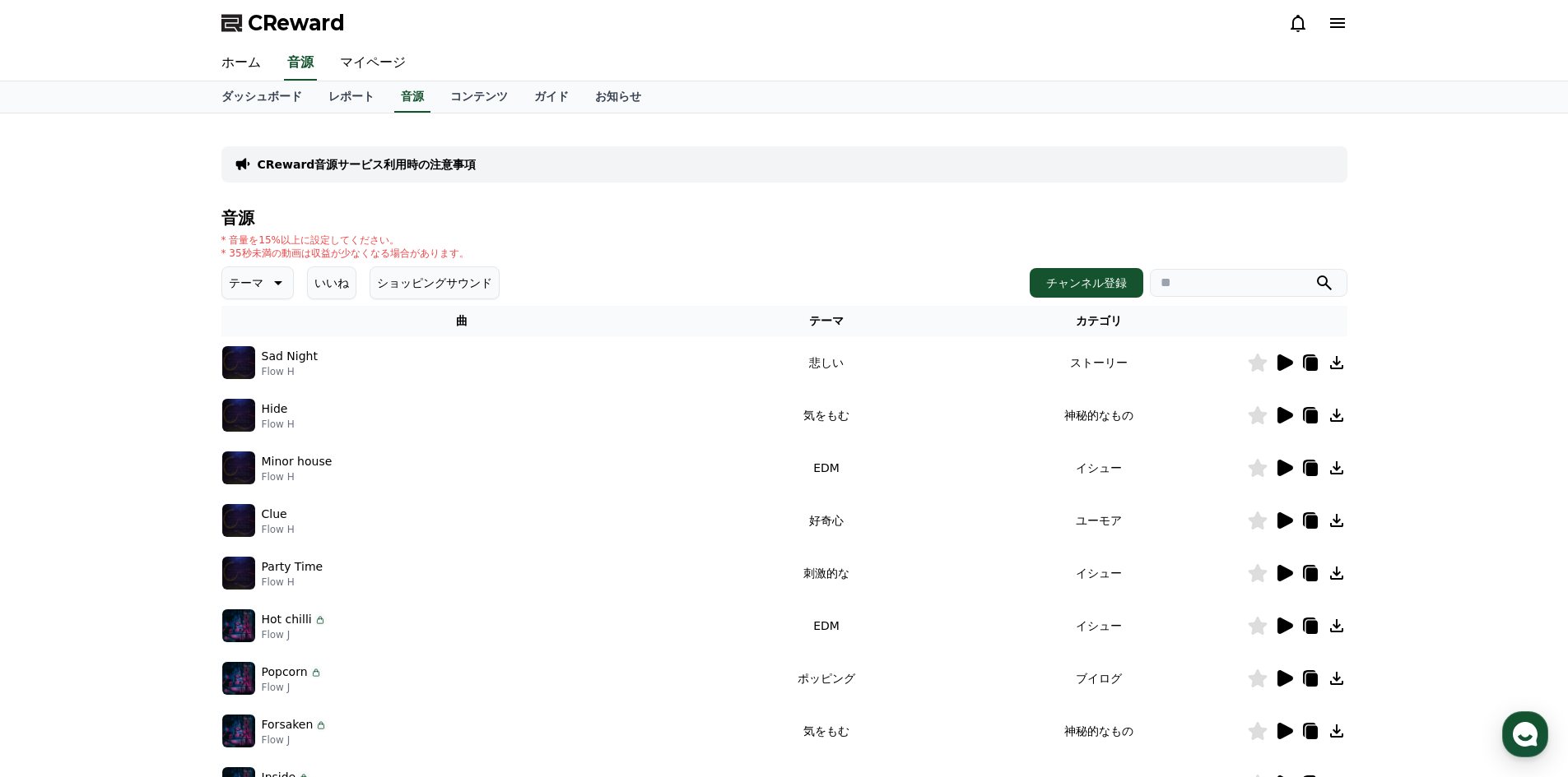
click at [1313, 368] on icon at bounding box center [1311, 365] width 12 height 13
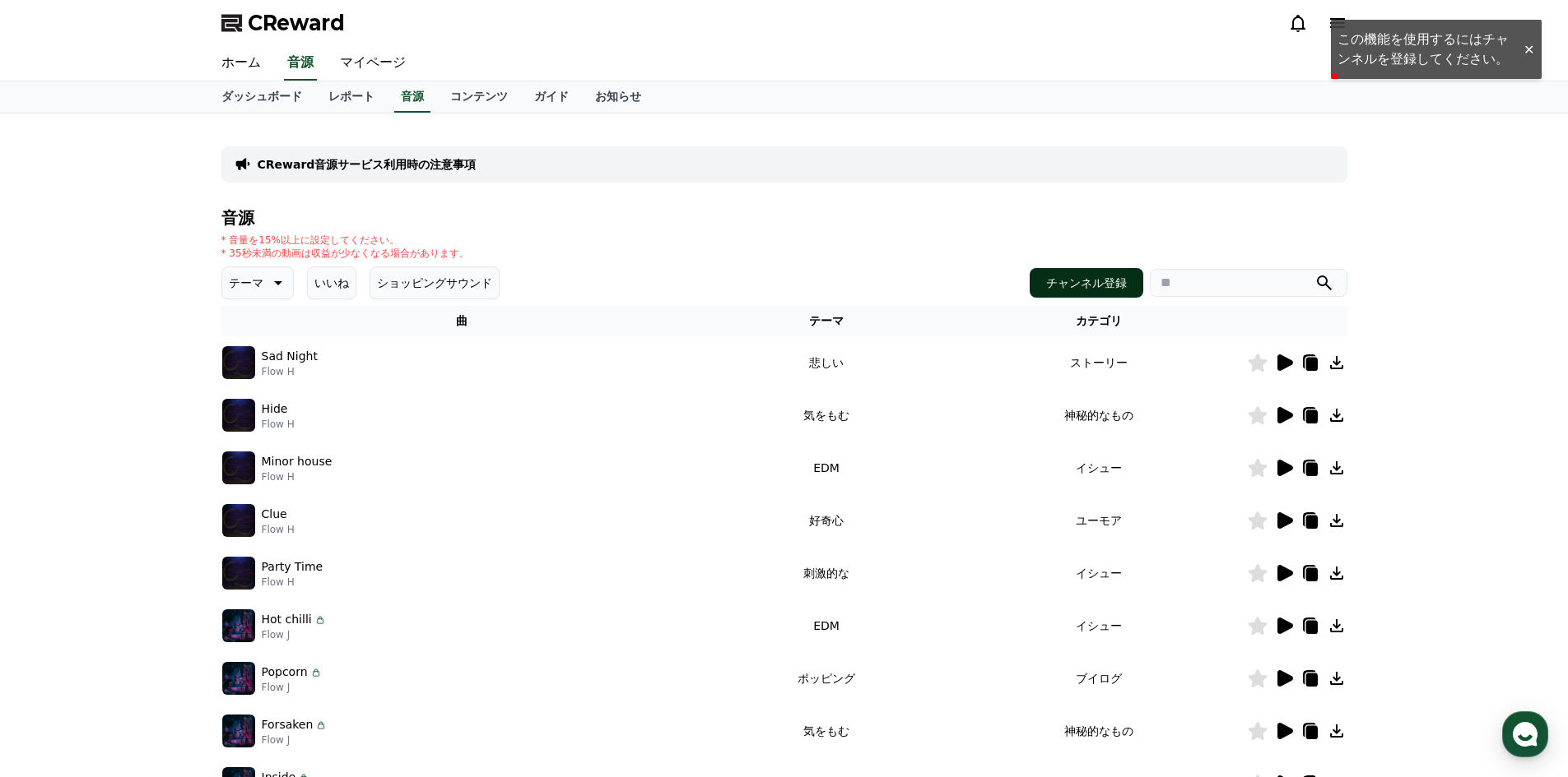
click at [1112, 285] on button "チャンネル登録" at bounding box center [1085, 283] width 114 height 29
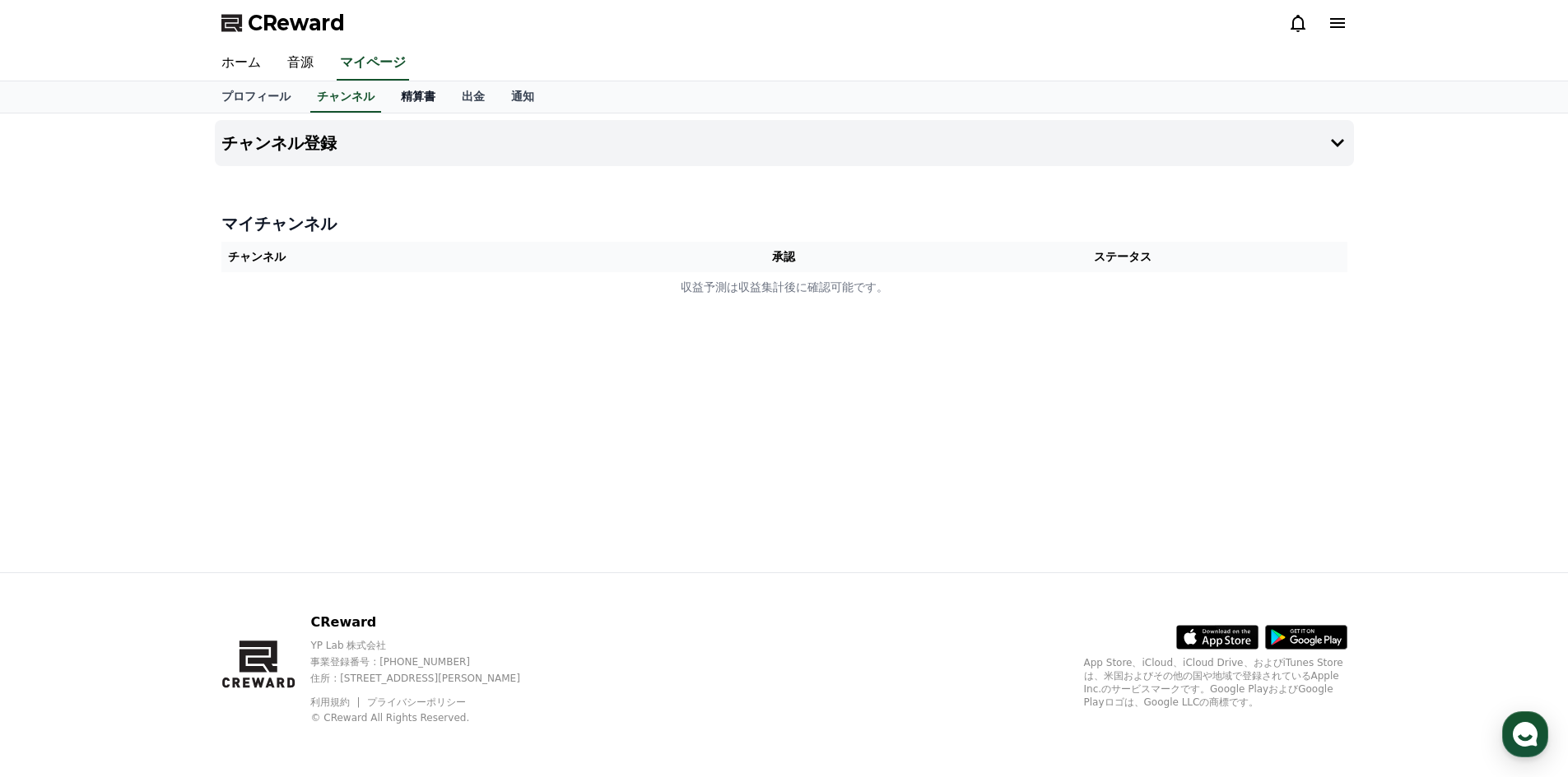
click at [387, 97] on link "精算書" at bounding box center [418, 97] width 61 height 31
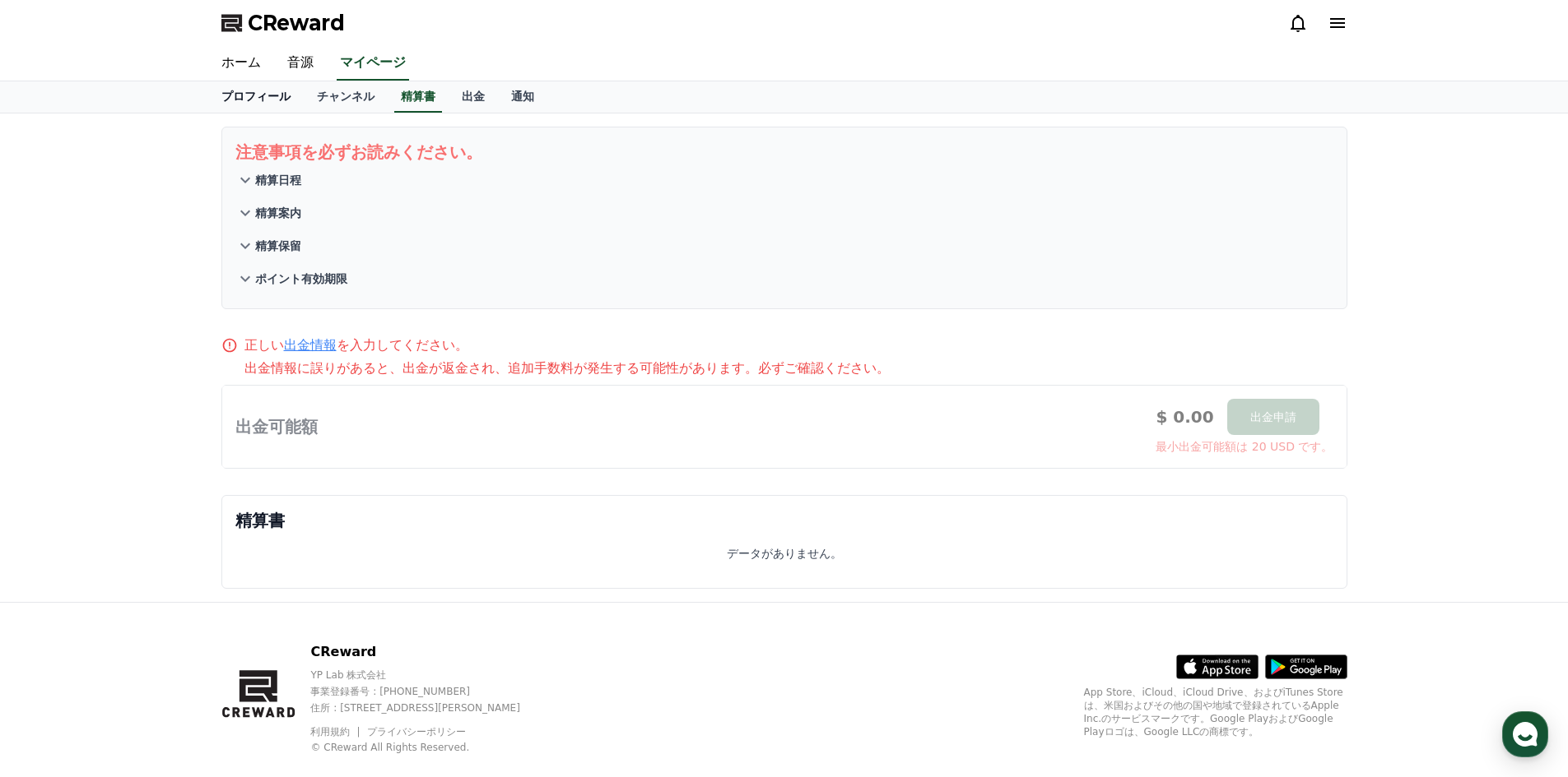
click at [252, 96] on link "プロフィール" at bounding box center [255, 97] width 95 height 31
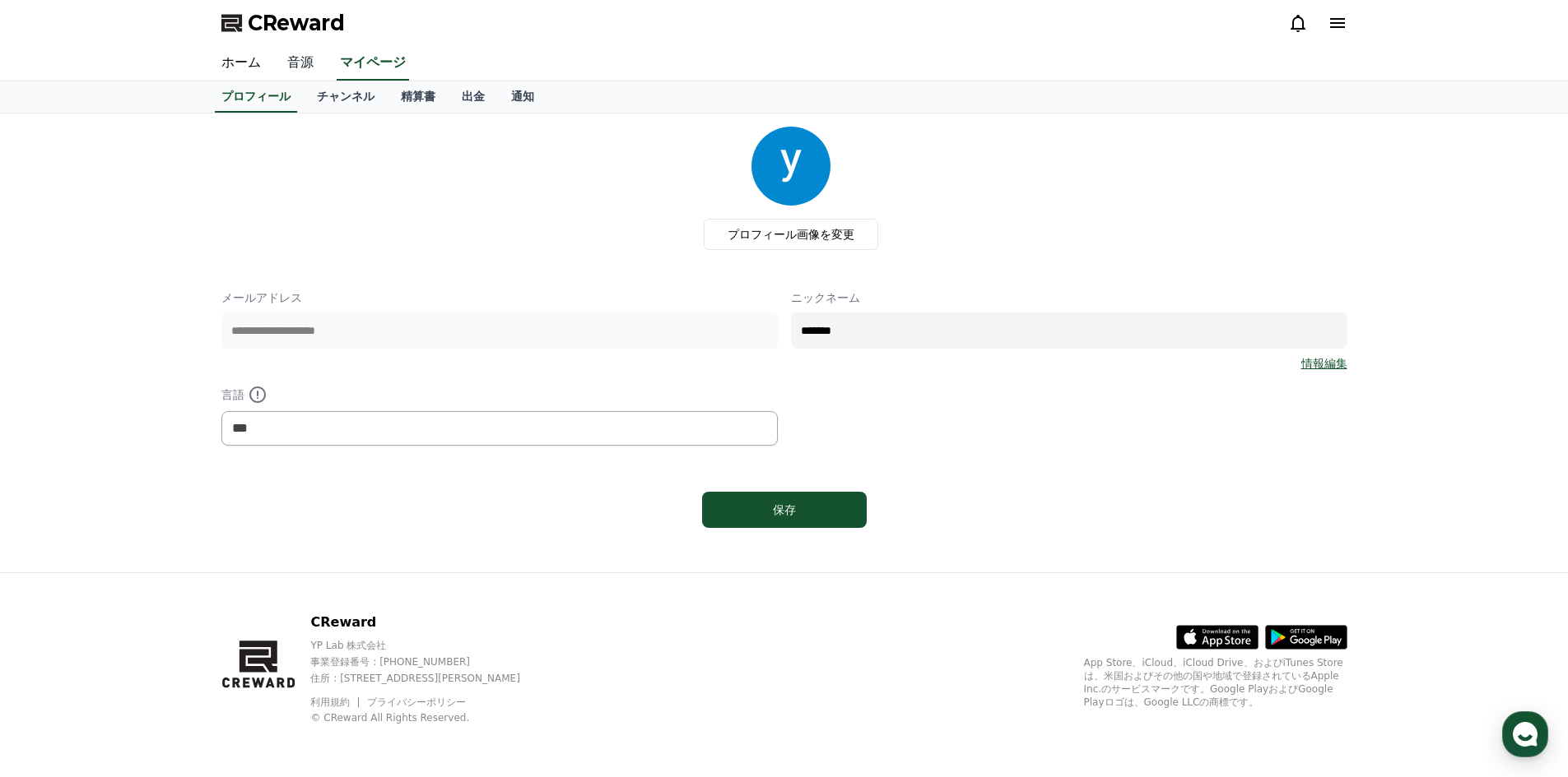
click at [291, 67] on link "音源" at bounding box center [300, 63] width 53 height 35
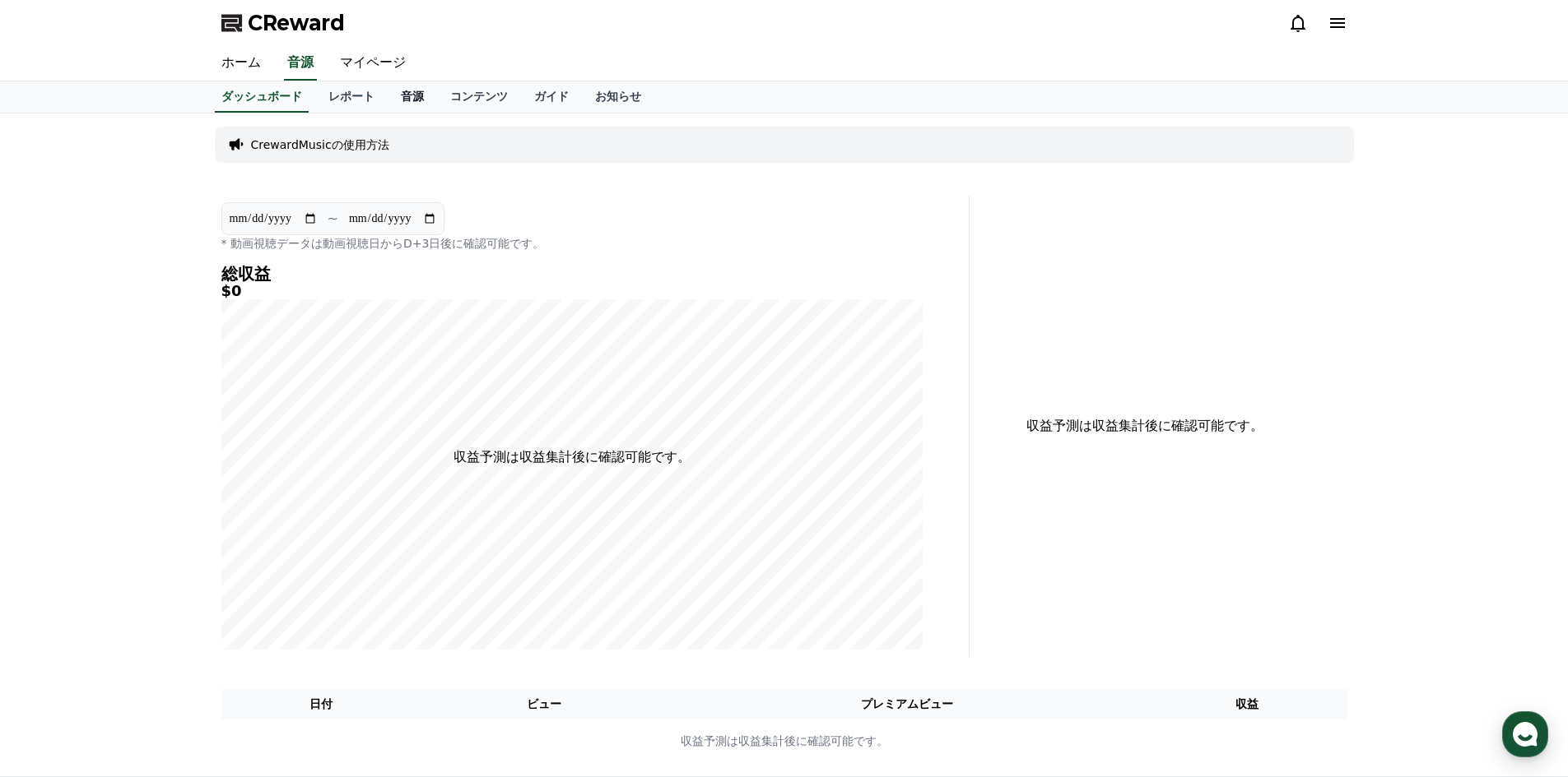
click at [387, 95] on link "音源" at bounding box center [412, 97] width 50 height 31
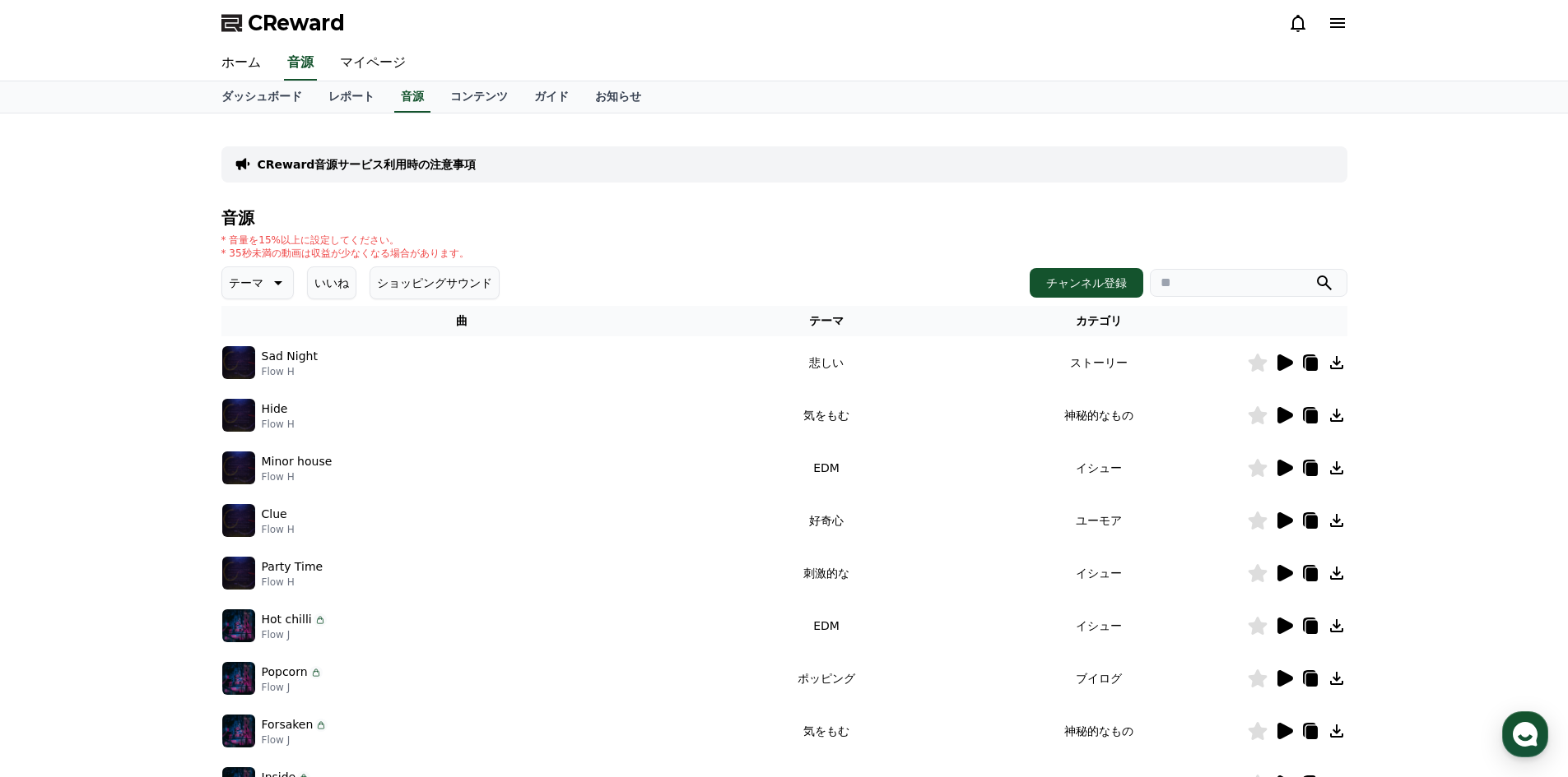
click at [1314, 367] on icon at bounding box center [1311, 365] width 12 height 13
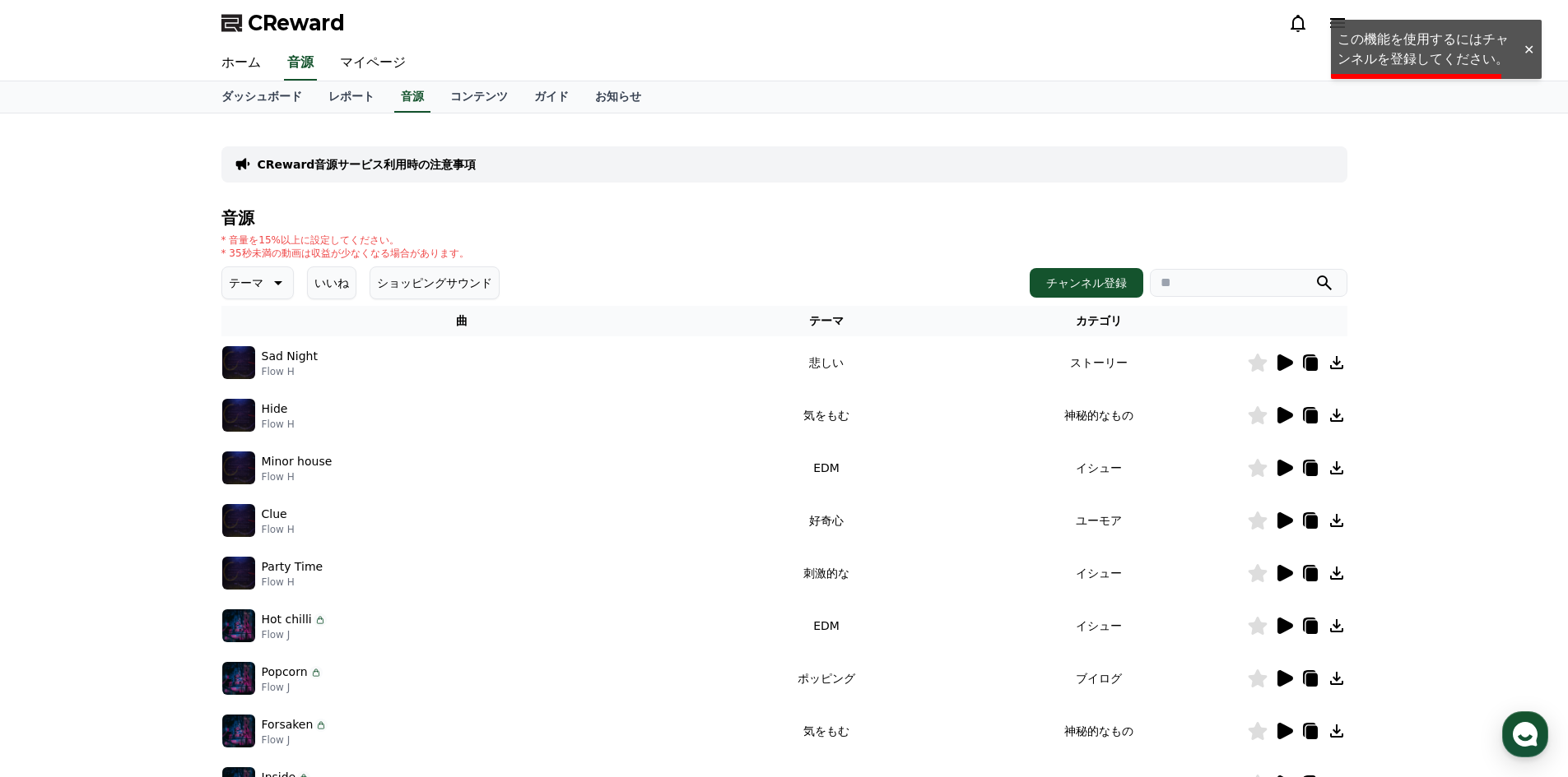
click at [1300, 368] on icon at bounding box center [1309, 362] width 19 height 19
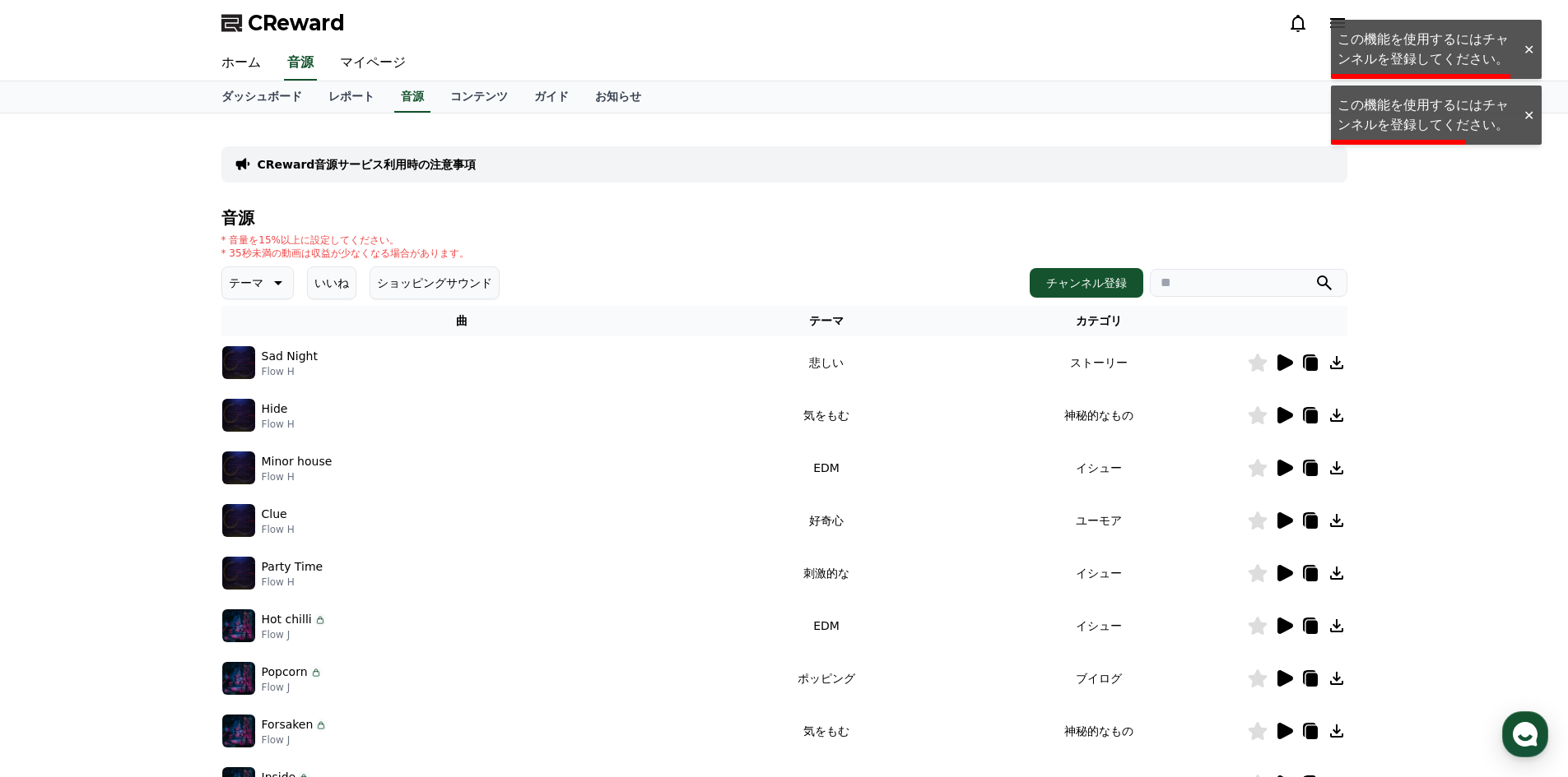
click at [1289, 368] on icon at bounding box center [1283, 362] width 19 height 19
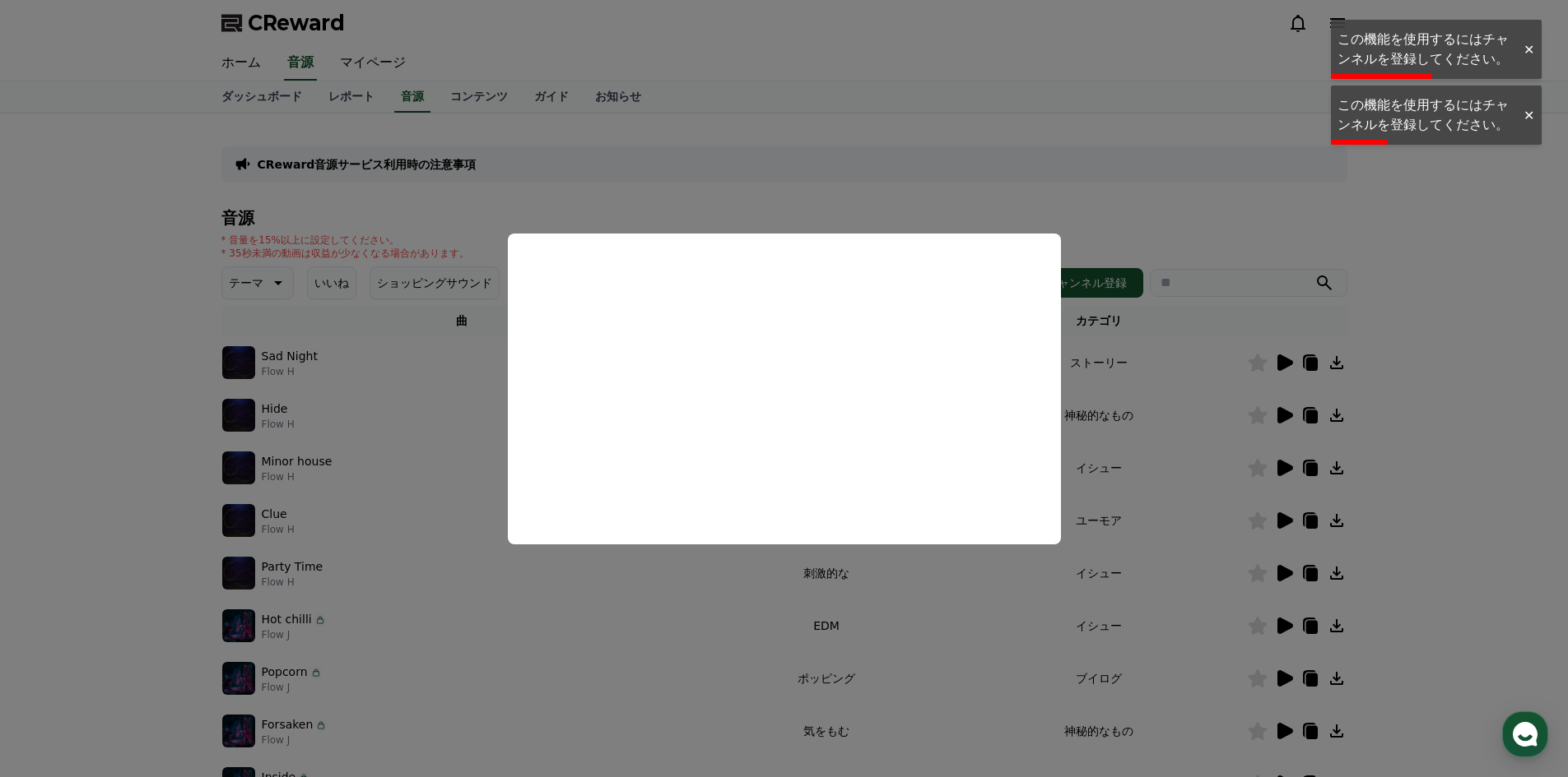
click at [1189, 249] on button "close modal" at bounding box center [784, 388] width 1568 height 777
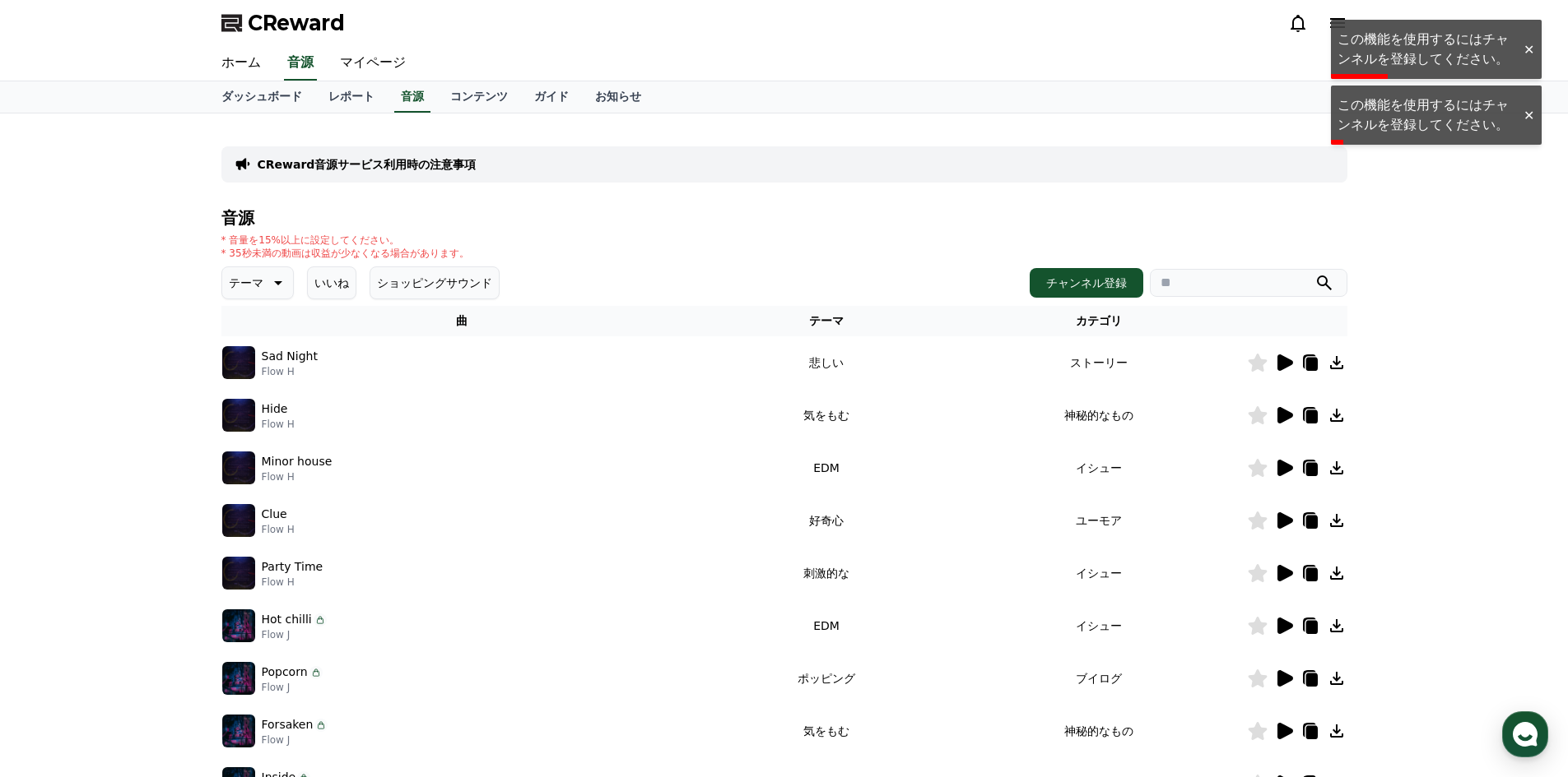
click at [1254, 367] on icon at bounding box center [1256, 362] width 19 height 18
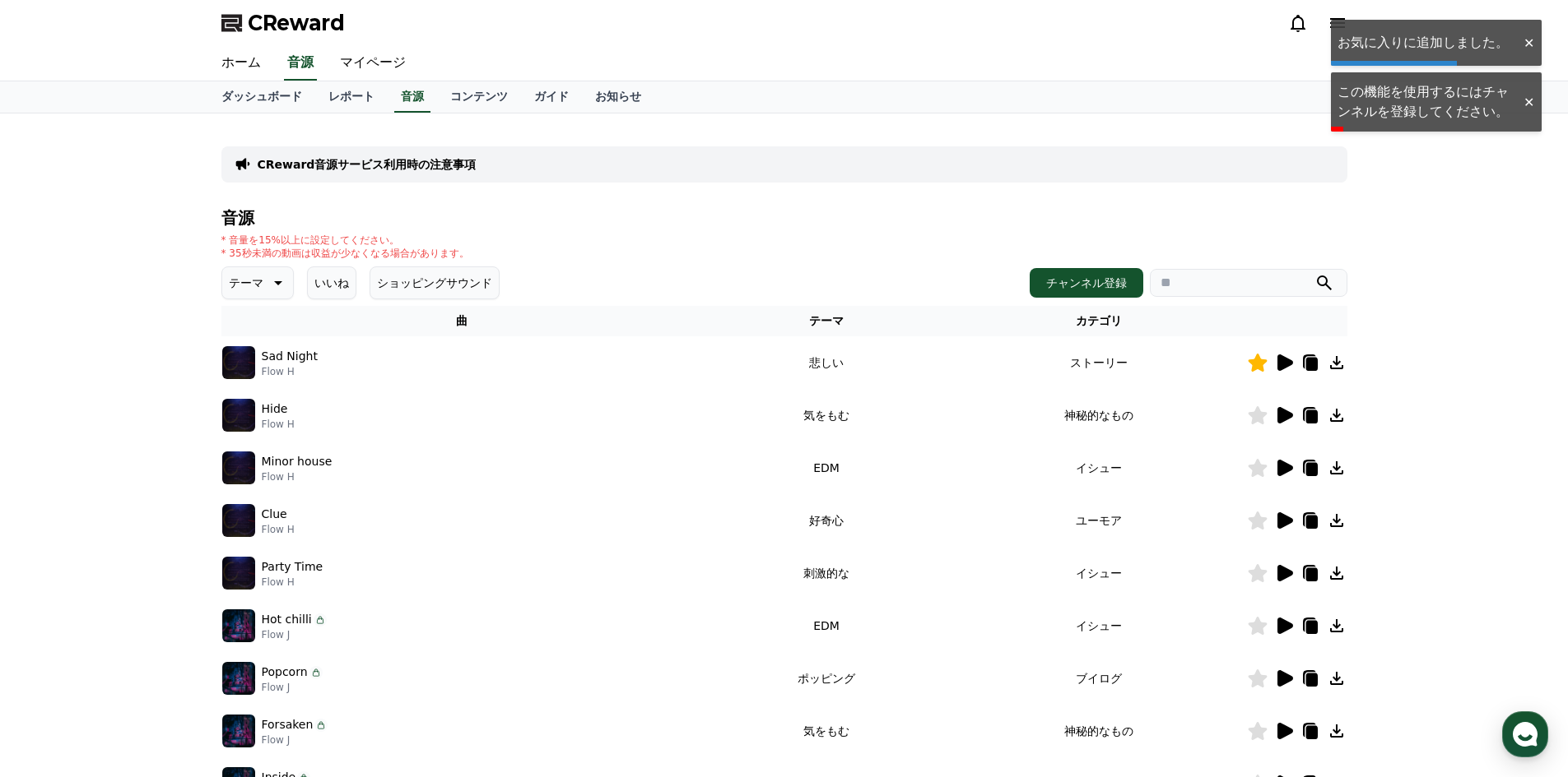
click at [1258, 367] on icon at bounding box center [1256, 362] width 19 height 18
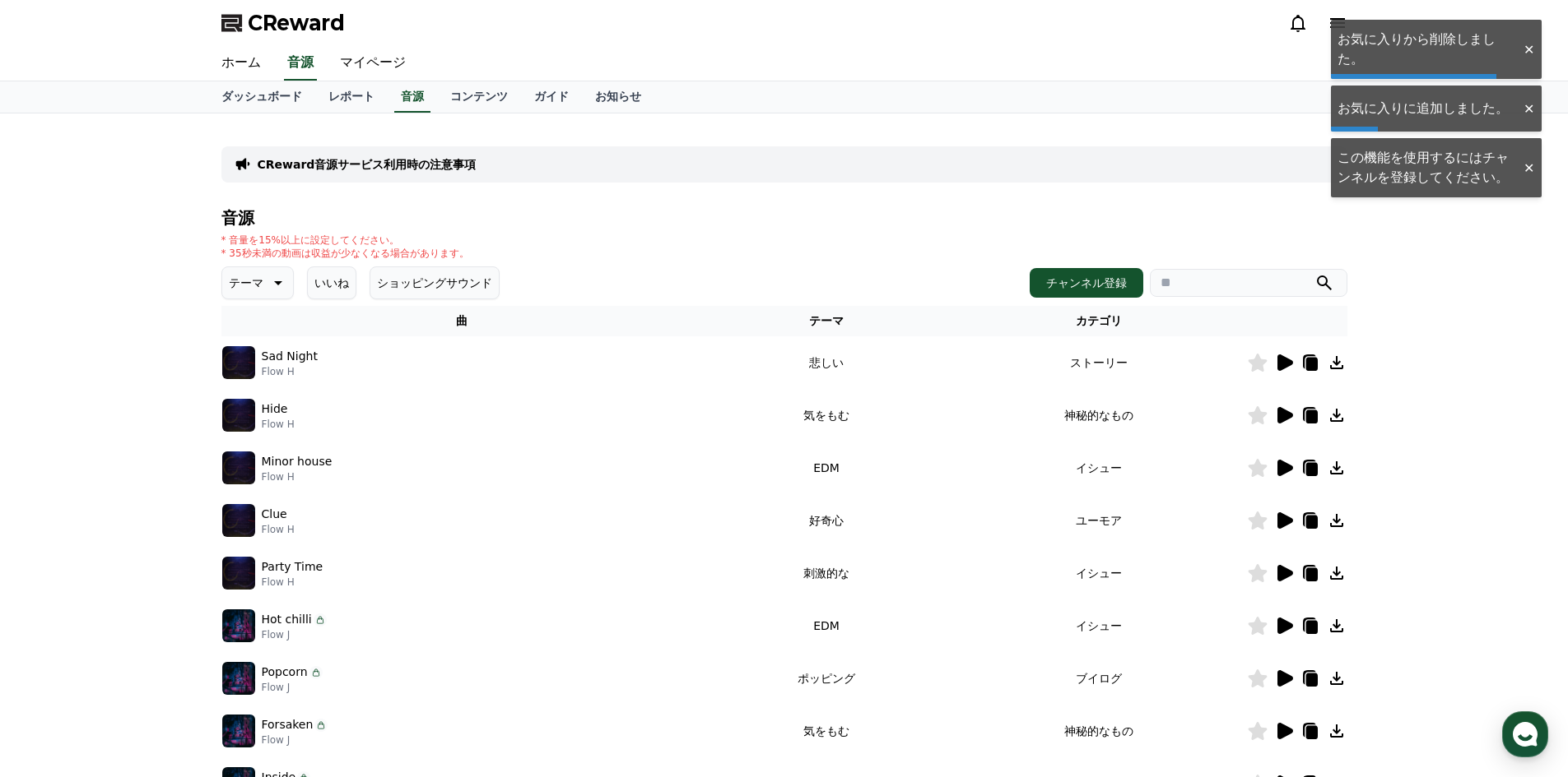
click at [1338, 361] on icon at bounding box center [1336, 362] width 19 height 19
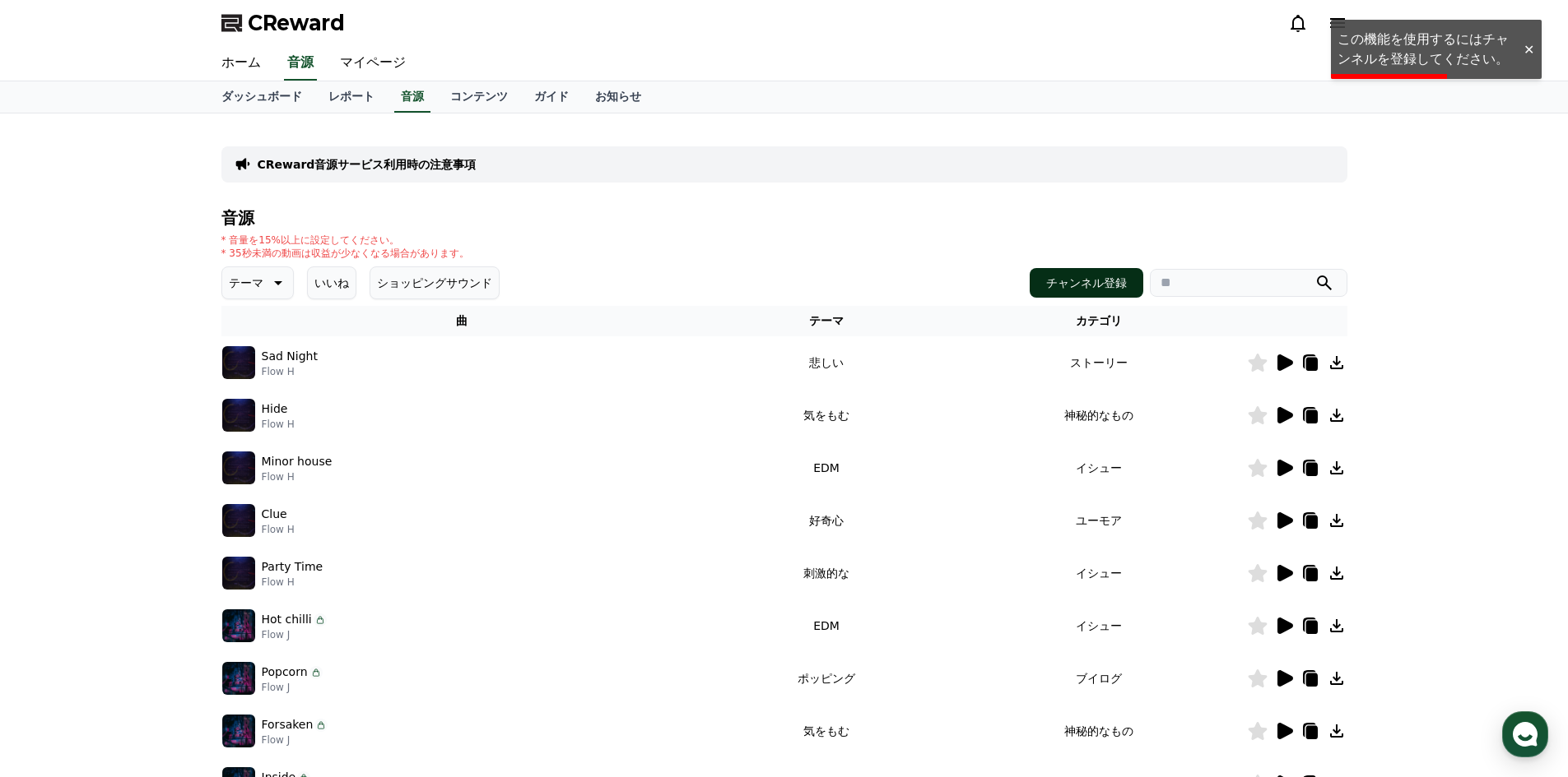
click at [1122, 276] on button "チャンネル登録" at bounding box center [1085, 283] width 114 height 29
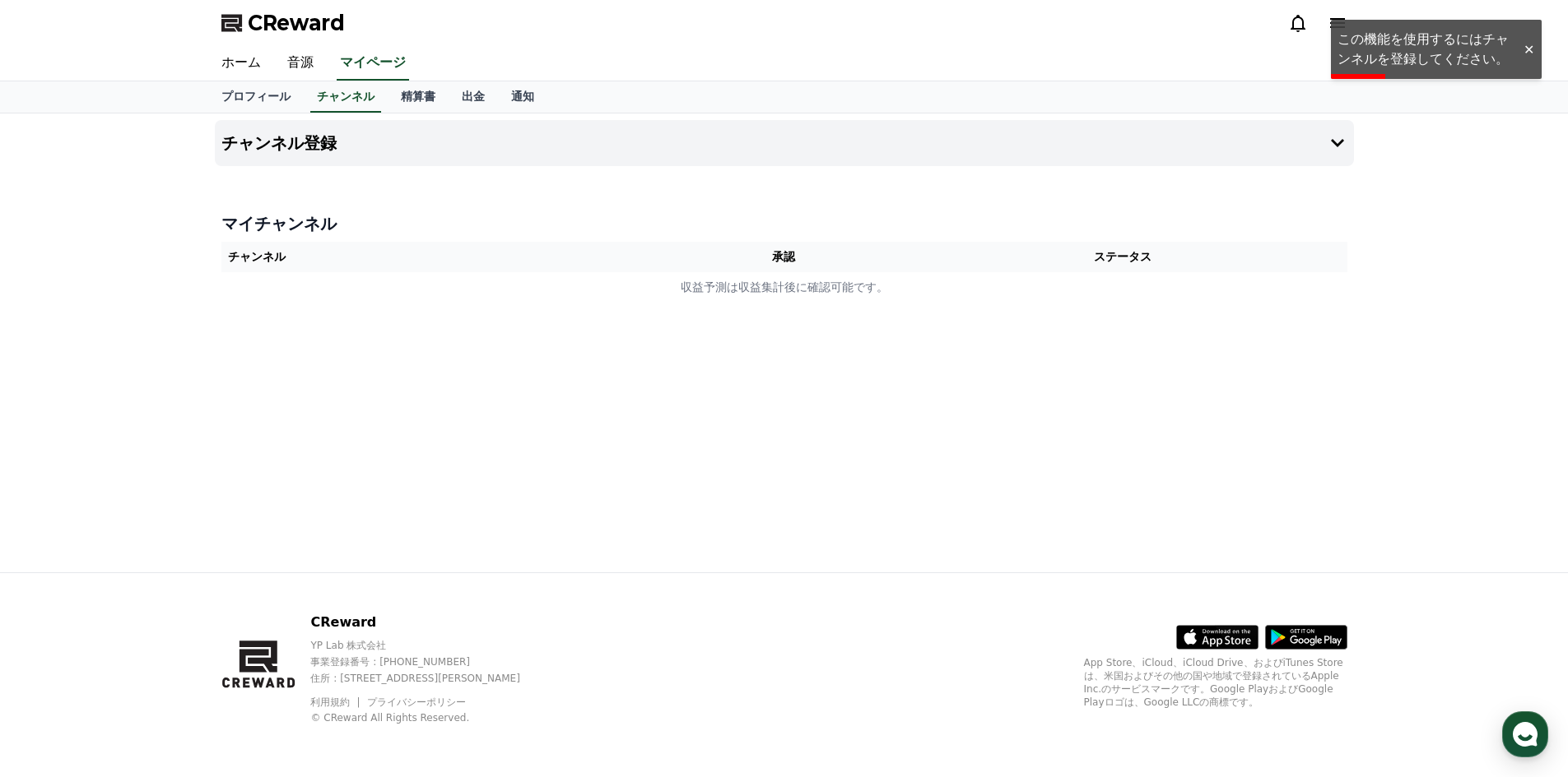
click at [272, 253] on th "チャンネル" at bounding box center [445, 257] width 449 height 30
click at [268, 261] on th "チャンネル" at bounding box center [445, 257] width 449 height 30
click at [387, 98] on link "精算書" at bounding box center [418, 97] width 61 height 31
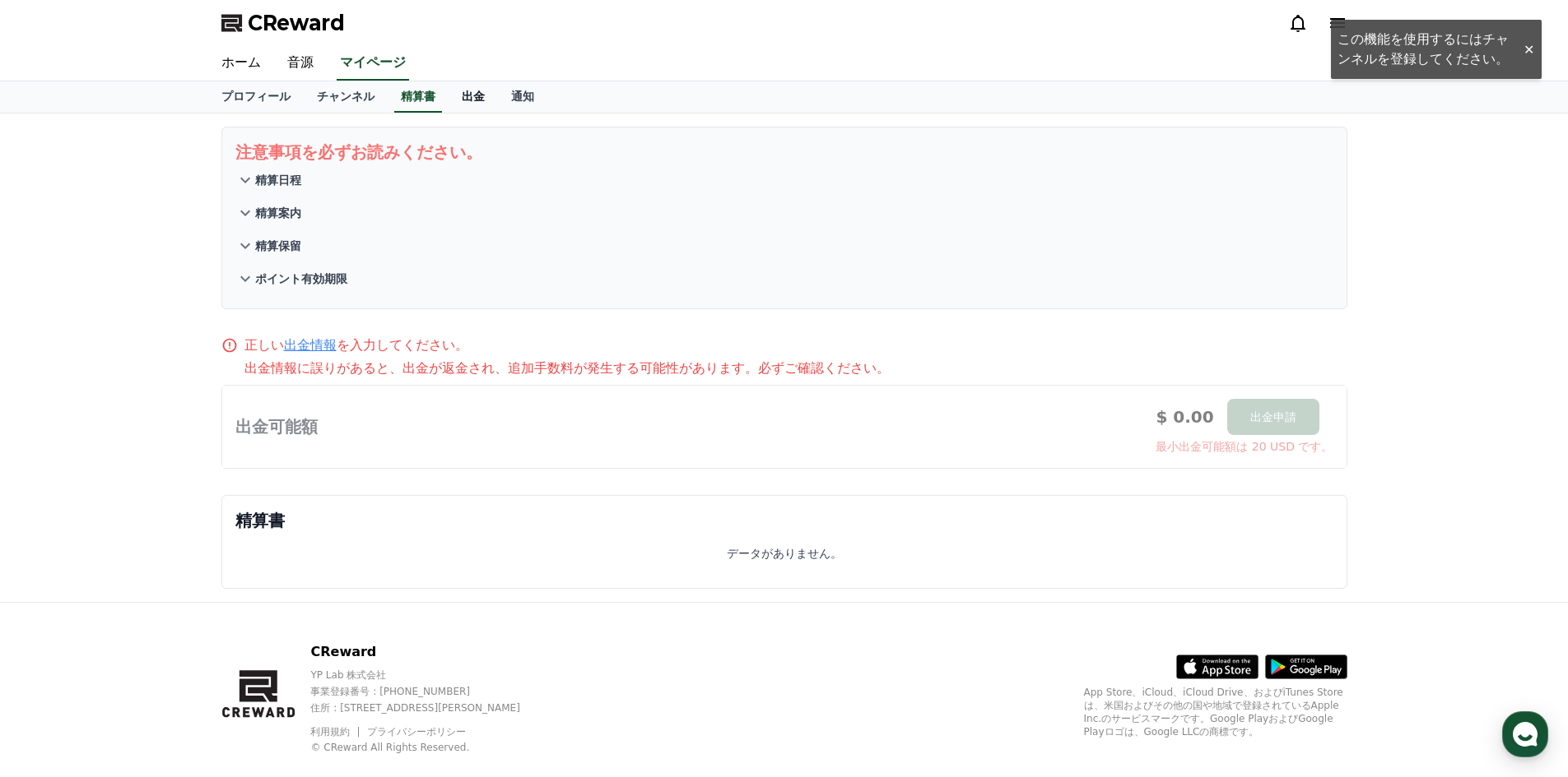
click at [449, 98] on link "出金" at bounding box center [473, 97] width 50 height 31
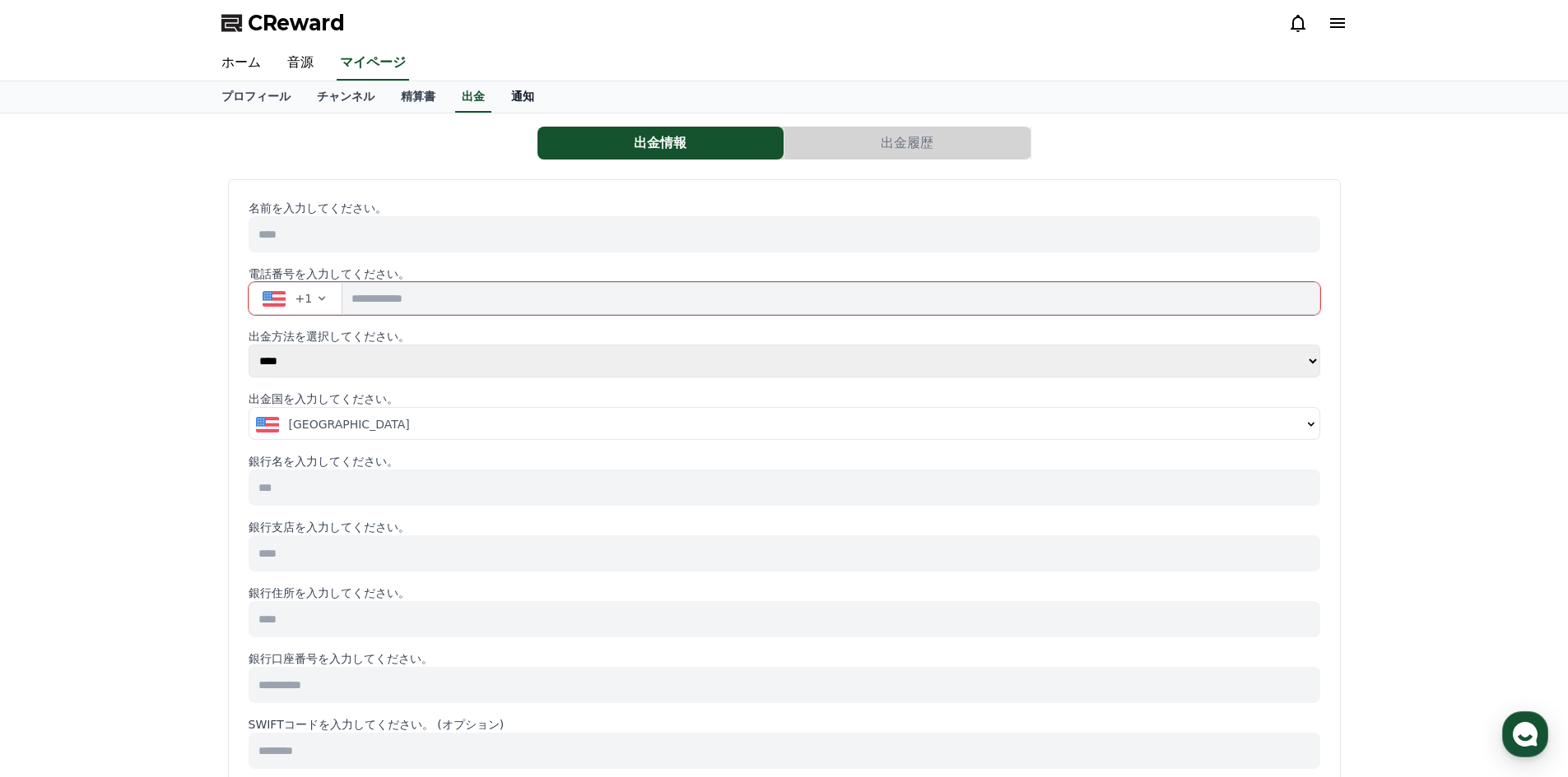
click at [498, 99] on link "通知" at bounding box center [522, 97] width 50 height 31
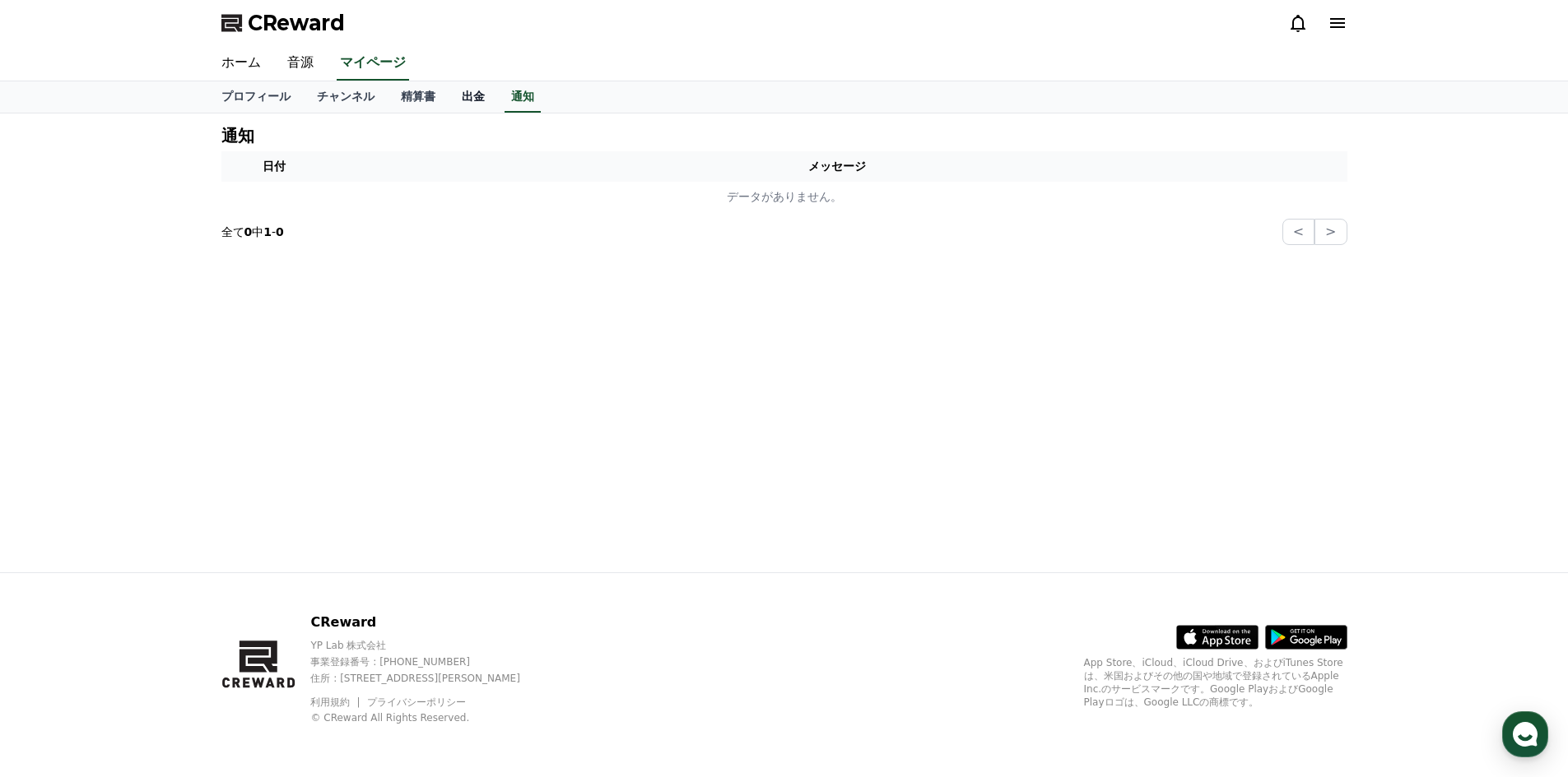
click at [451, 101] on link "出金" at bounding box center [473, 97] width 50 height 31
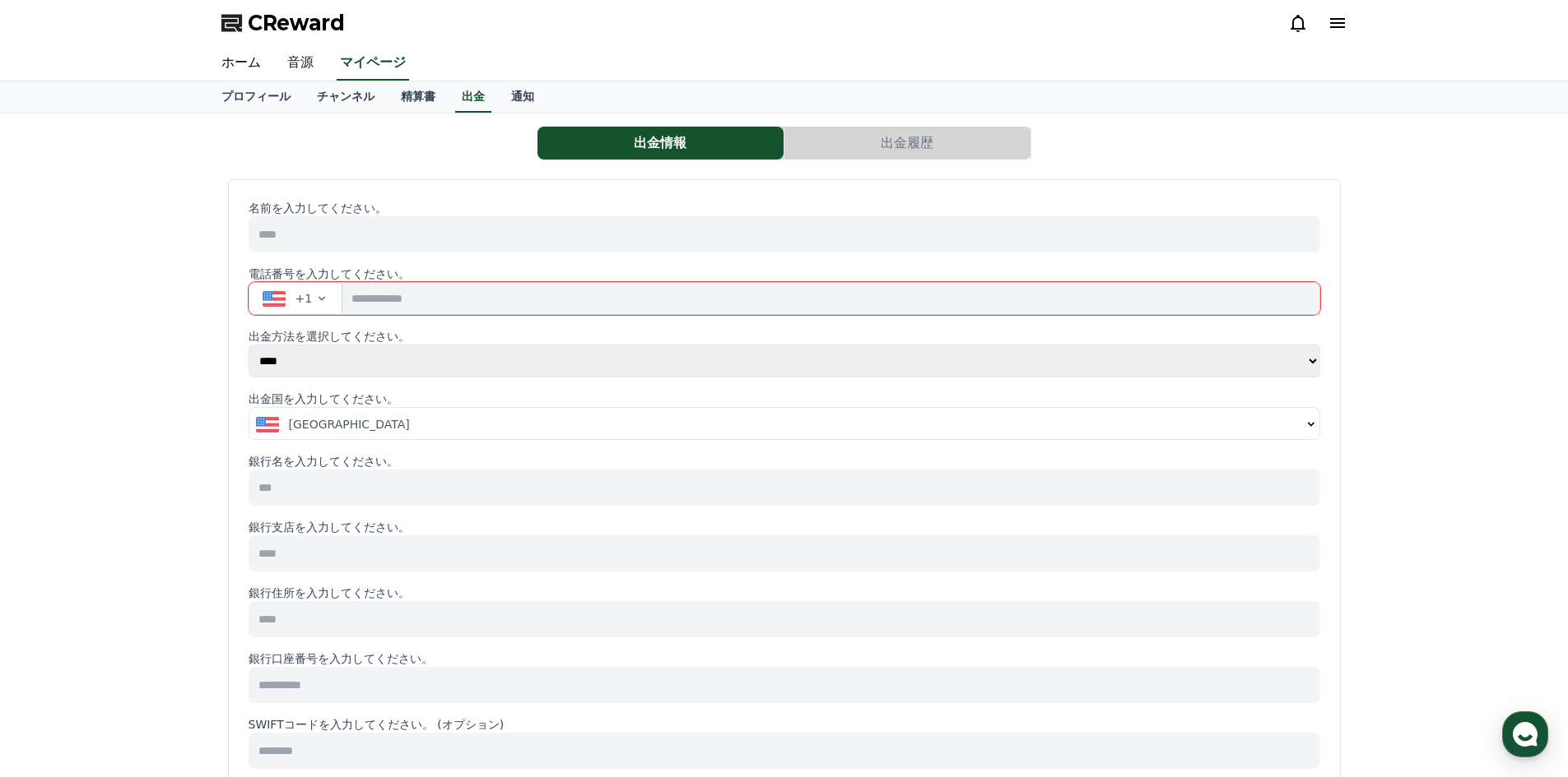
click at [291, 60] on link "音源" at bounding box center [300, 63] width 53 height 35
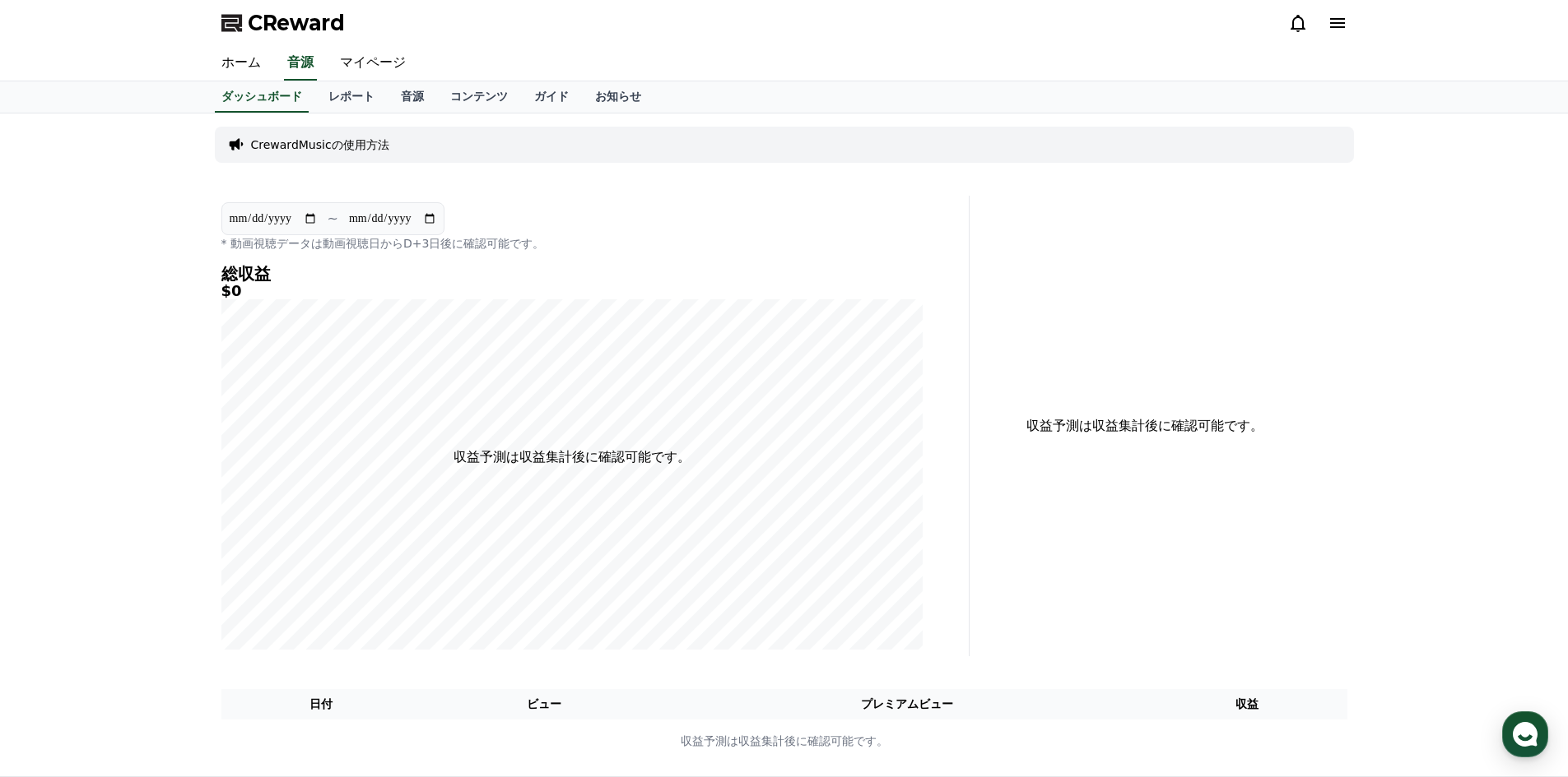
click at [269, 149] on p "CrewardMusicの使用方法" at bounding box center [320, 145] width 138 height 17
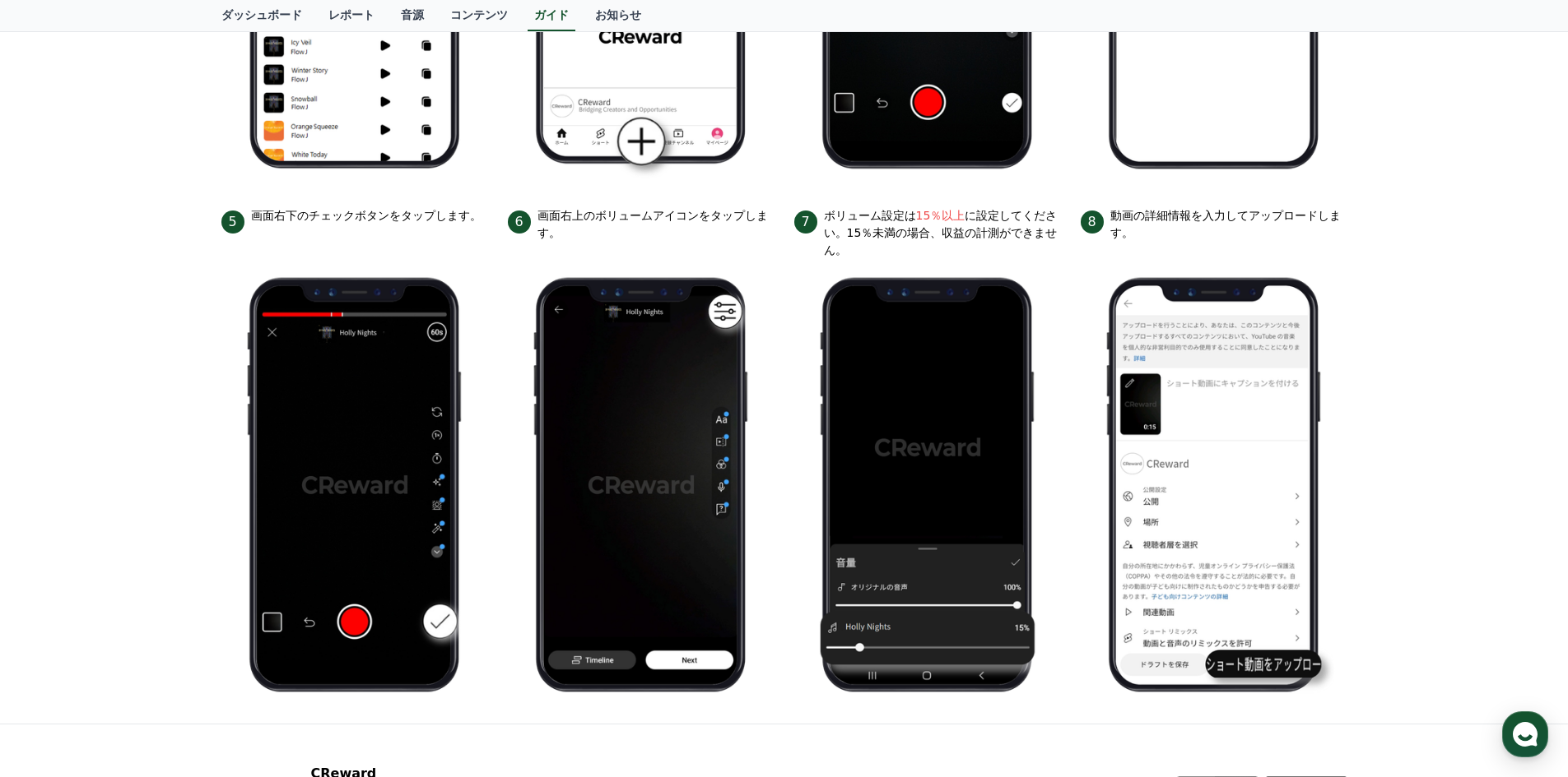
scroll to position [658, 0]
